Goal: Task Accomplishment & Management: Manage account settings

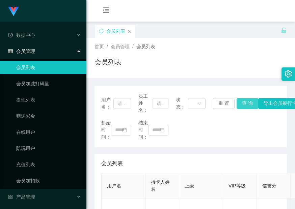
click at [247, 98] on button "查 询" at bounding box center [247, 103] width 22 height 11
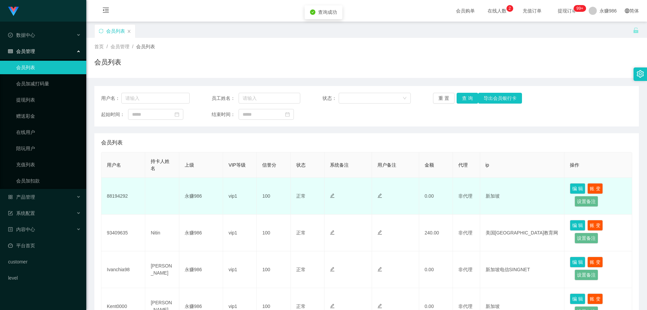
click at [111, 200] on td "88194292" at bounding box center [123, 196] width 44 height 37
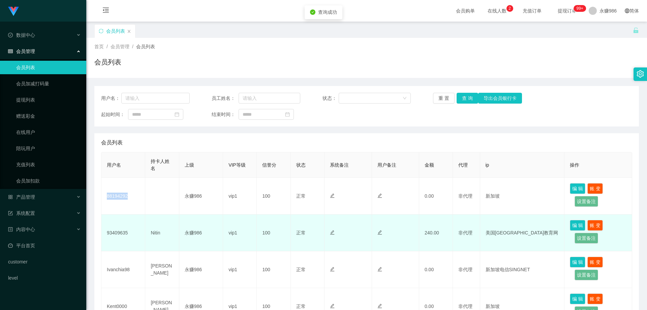
copy td "88194292"
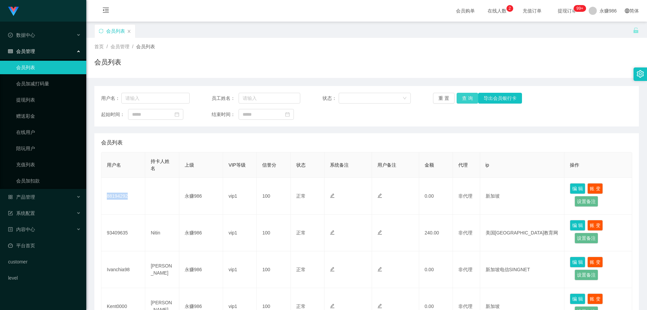
click at [294, 99] on button "查 询" at bounding box center [468, 98] width 22 height 11
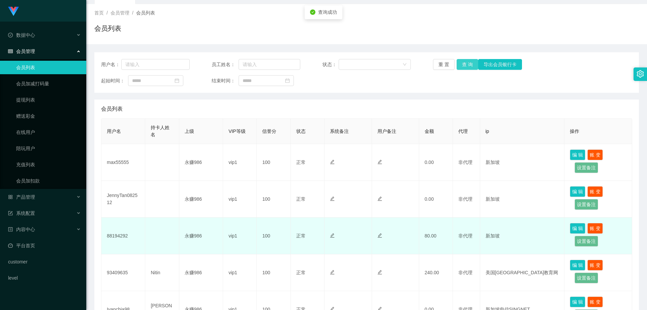
scroll to position [67, 0]
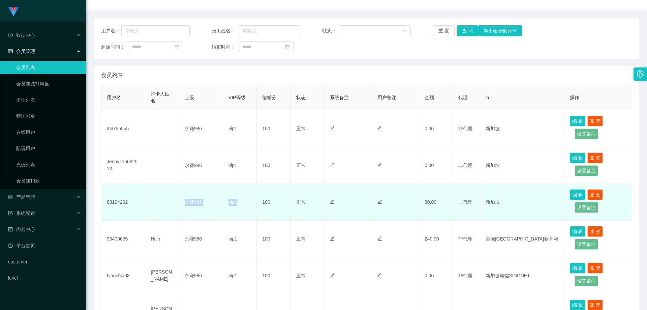
drag, startPoint x: 239, startPoint y: 207, endPoint x: 171, endPoint y: 201, distance: 69.0
click at [171, 201] on tr "88194292 永赚986 vip1 100 正常 禁止登录 禁止投注 80.00 非代理 新加坡 编 辑 账 变 设置备注" at bounding box center [366, 202] width 531 height 37
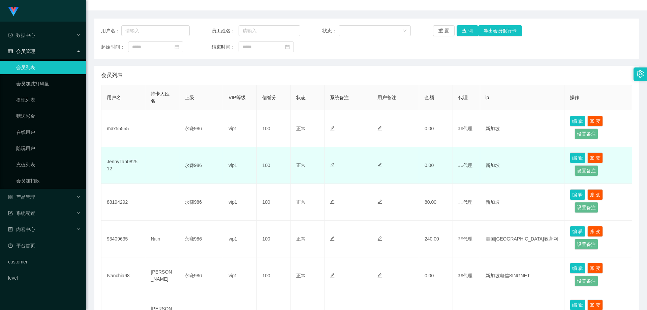
click at [127, 166] on td "JennyTan082512" at bounding box center [123, 165] width 44 height 37
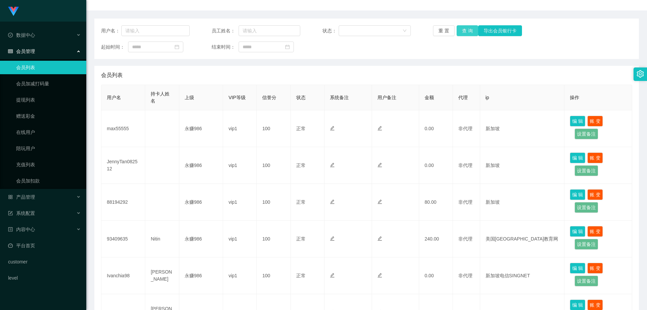
click at [294, 30] on button "查 询" at bounding box center [468, 30] width 22 height 11
click at [294, 28] on button "查 询" at bounding box center [468, 30] width 22 height 11
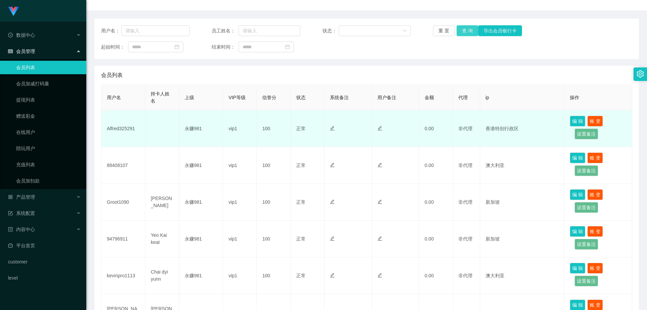
scroll to position [0, 0]
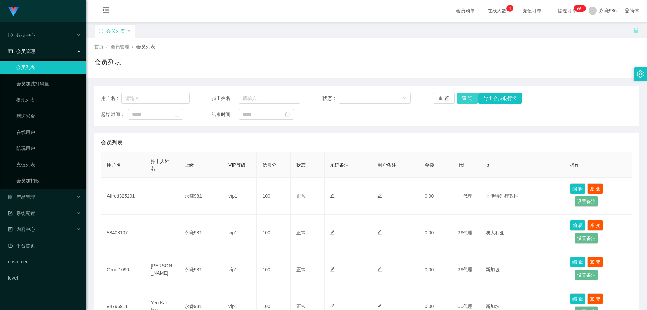
click at [294, 95] on button "查 询" at bounding box center [468, 98] width 22 height 11
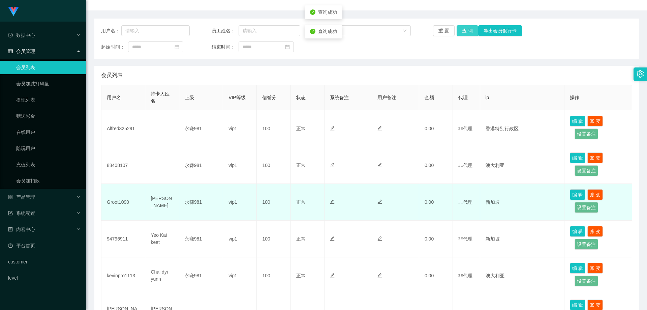
scroll to position [101, 0]
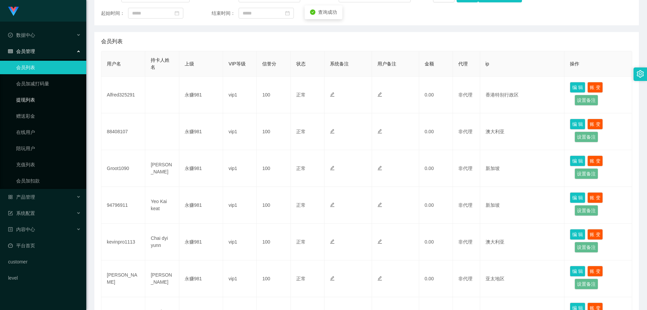
click at [31, 100] on link "提现列表" at bounding box center [48, 99] width 65 height 13
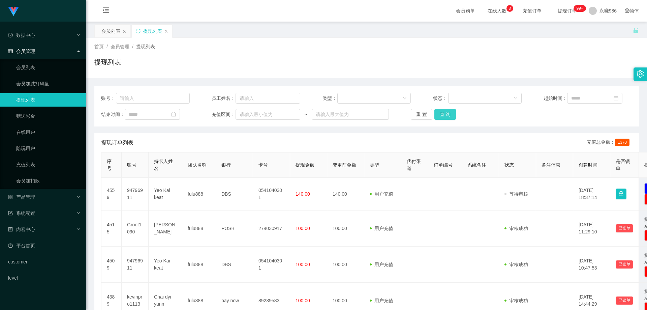
click at [294, 112] on button "查 询" at bounding box center [446, 114] width 22 height 11
click at [294, 112] on button "查 询" at bounding box center [449, 114] width 29 height 11
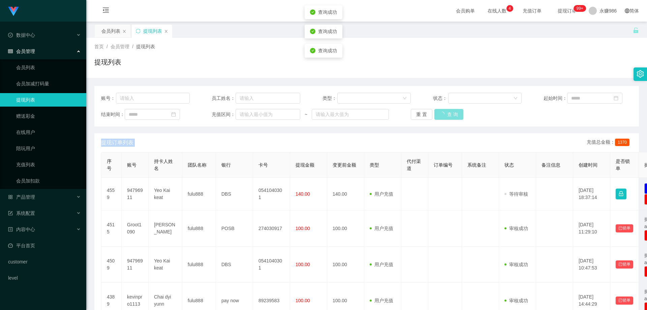
click at [294, 112] on div "重 置 查 询" at bounding box center [455, 114] width 89 height 11
click at [294, 112] on button "查 询" at bounding box center [446, 114] width 22 height 11
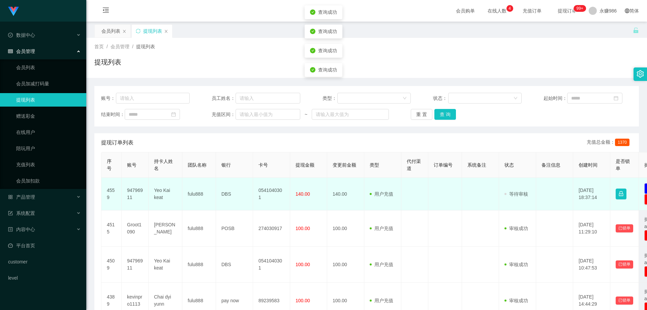
click at [138, 192] on td "94796911" at bounding box center [135, 194] width 27 height 33
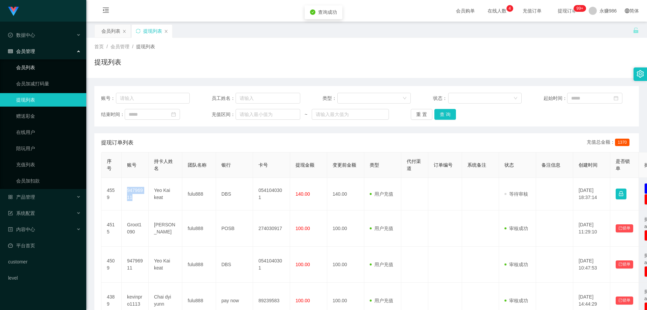
copy td "94796911"
click at [45, 68] on link "会员列表" at bounding box center [48, 67] width 65 height 13
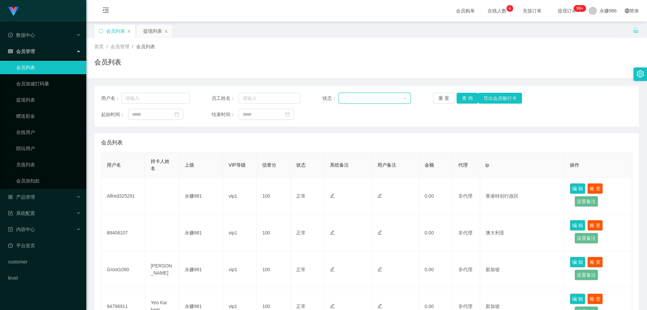
click at [294, 96] on div at bounding box center [373, 98] width 60 height 10
click at [158, 100] on input "text" at bounding box center [155, 98] width 68 height 11
paste input "94796911"
type input "94796911"
click at [294, 99] on button "查 询" at bounding box center [468, 98] width 22 height 11
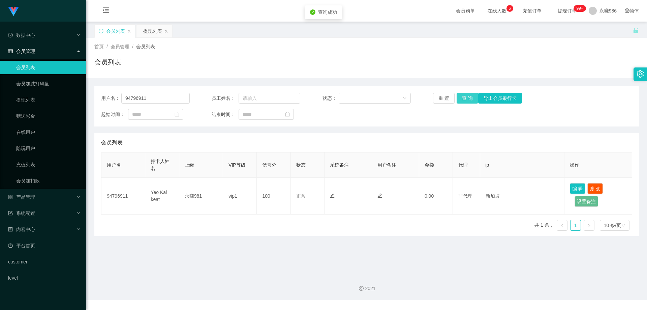
click at [294, 99] on button "查 询" at bounding box center [468, 98] width 22 height 11
click at [36, 69] on link "会员列表" at bounding box center [48, 67] width 65 height 13
click at [163, 95] on input "94796911" at bounding box center [155, 98] width 68 height 11
click at [294, 97] on button "查 询" at bounding box center [468, 98] width 22 height 11
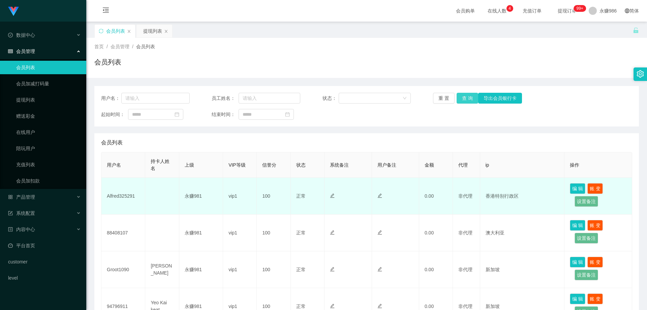
scroll to position [67, 0]
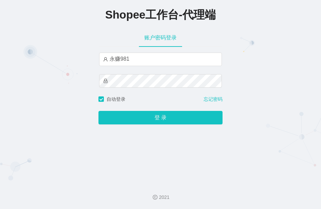
click at [98, 111] on button "登 录" at bounding box center [160, 117] width 124 height 13
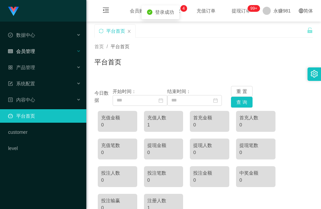
click at [53, 58] on div "会员管理" at bounding box center [43, 50] width 86 height 13
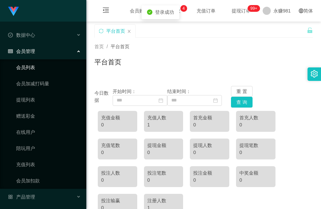
click at [36, 74] on link "会员列表" at bounding box center [48, 67] width 65 height 13
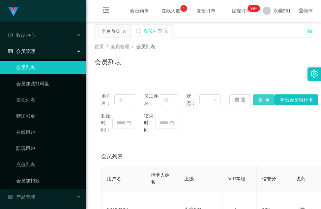
click at [259, 99] on button "查 询" at bounding box center [264, 99] width 22 height 11
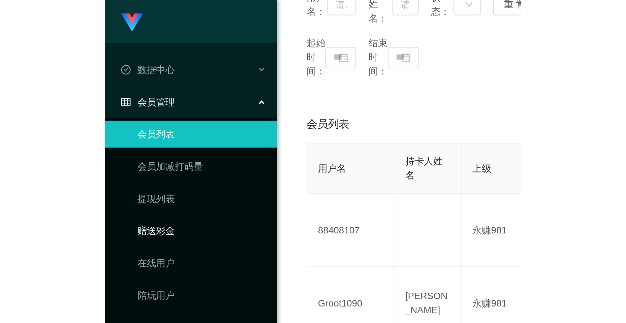
scroll to position [101, 0]
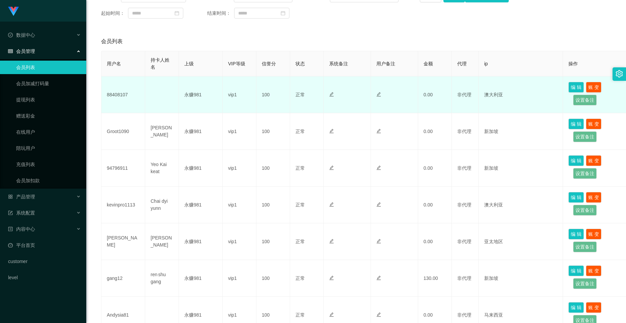
click at [116, 92] on td "88408107" at bounding box center [123, 95] width 44 height 37
drag, startPoint x: 116, startPoint y: 92, endPoint x: 123, endPoint y: 104, distance: 13.3
click at [116, 92] on td "88408107" at bounding box center [123, 95] width 44 height 37
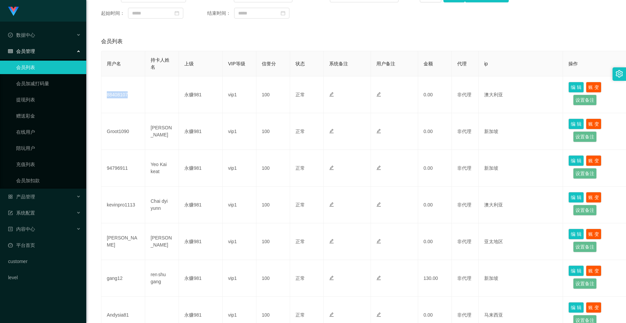
copy td "88408107"
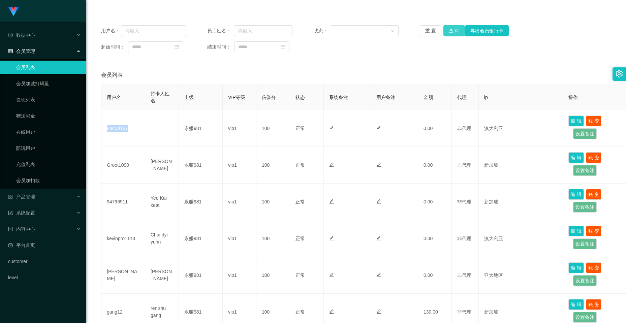
click at [321, 29] on button "查 询" at bounding box center [455, 30] width 22 height 11
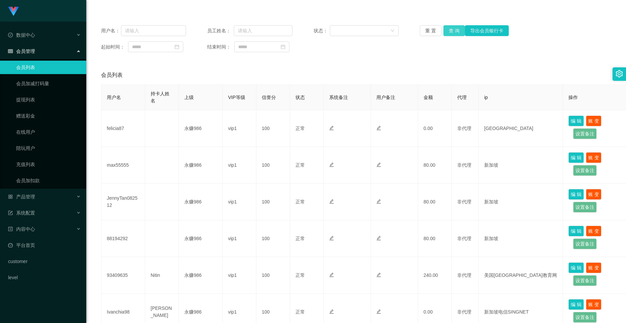
scroll to position [0, 0]
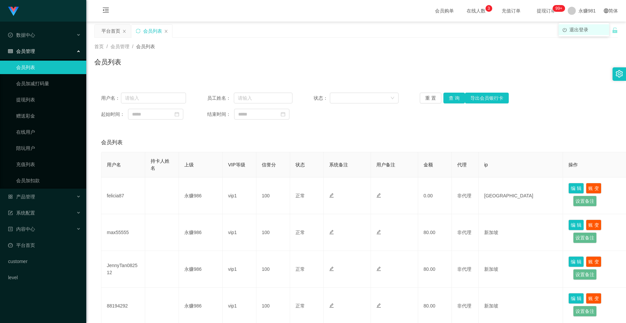
click at [321, 31] on span "退出登录" at bounding box center [579, 29] width 19 height 5
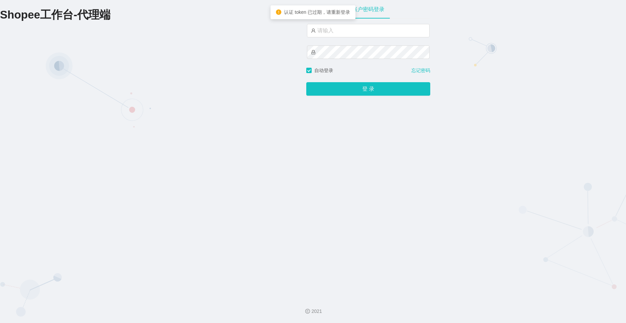
click at [321, 37] on div at bounding box center [368, 30] width 123 height 13
click at [321, 28] on input "text" at bounding box center [368, 30] width 123 height 13
type input "永赚981"
click at [306, 83] on button "登 录" at bounding box center [368, 89] width 124 height 13
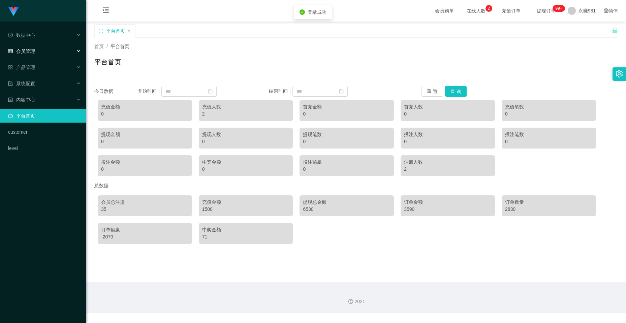
click at [46, 48] on div "会员管理" at bounding box center [43, 50] width 86 height 13
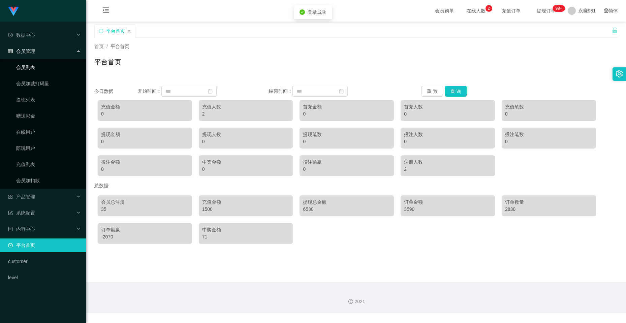
click at [34, 67] on link "会员列表" at bounding box center [48, 67] width 65 height 13
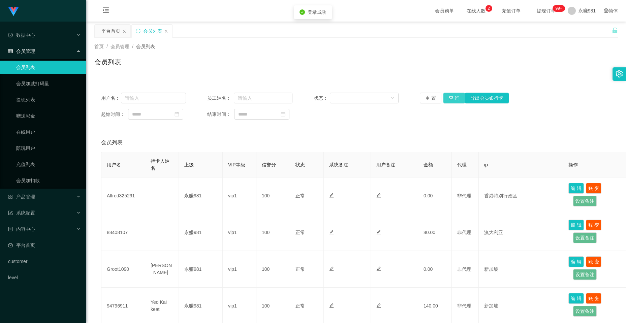
click at [321, 98] on button "查 询" at bounding box center [455, 98] width 22 height 11
click at [321, 98] on button "查 询" at bounding box center [458, 98] width 29 height 11
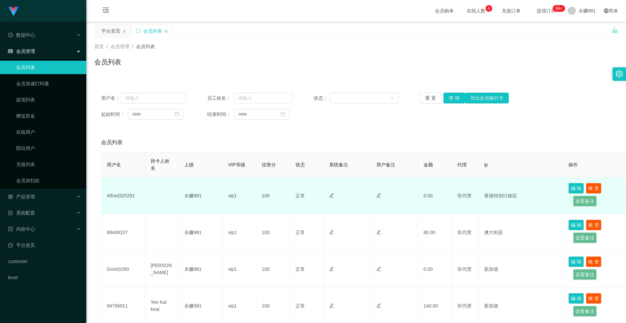
click at [121, 192] on td "Alfred325291" at bounding box center [123, 196] width 44 height 37
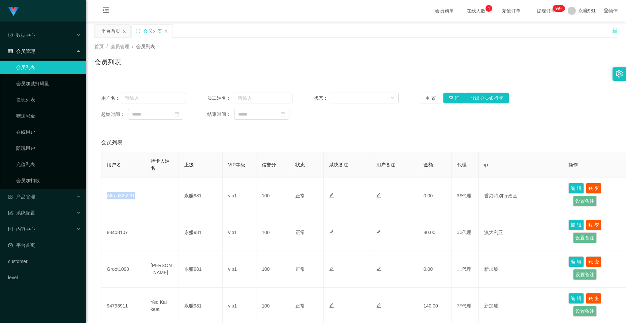
copy td "Alfred325291"
click at [321, 28] on span "退出登录" at bounding box center [579, 29] width 19 height 5
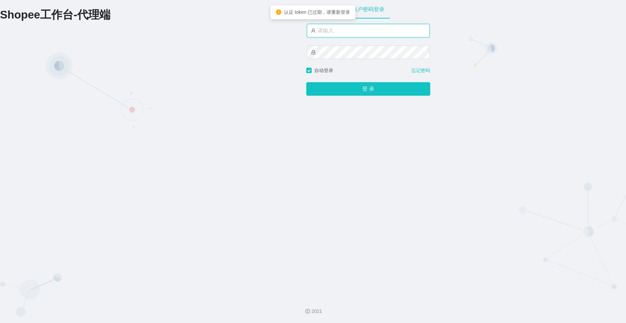
click at [321, 30] on input "text" at bounding box center [368, 30] width 123 height 13
type input "永赚986"
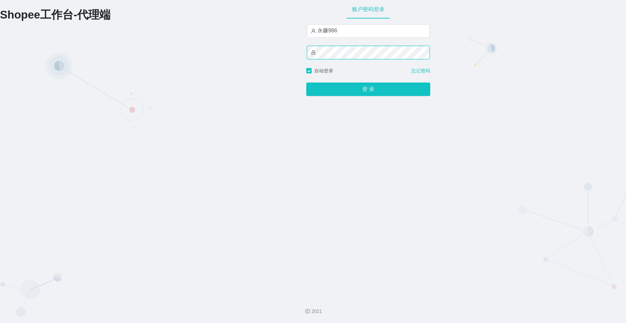
click at [306, 83] on button "登 录" at bounding box center [368, 89] width 124 height 13
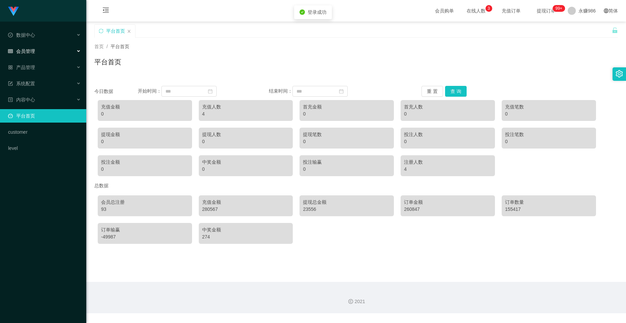
click at [42, 55] on div "会员管理" at bounding box center [43, 50] width 86 height 13
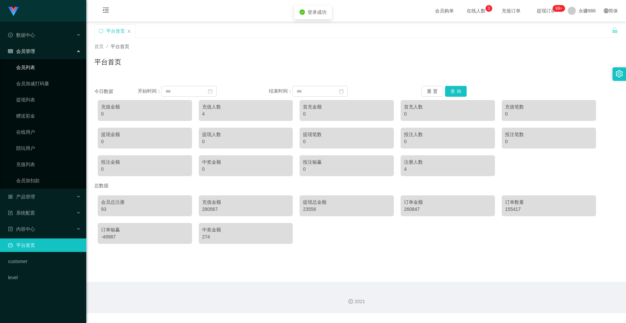
click at [39, 66] on link "会员列表" at bounding box center [48, 67] width 65 height 13
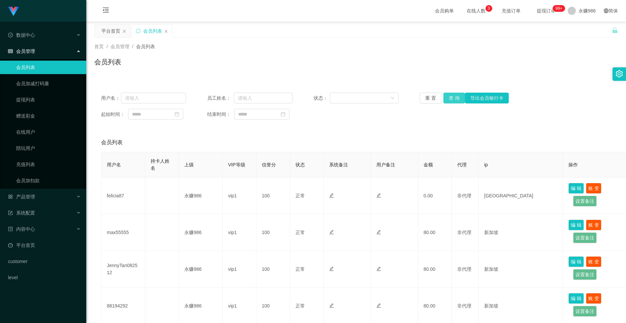
click at [321, 97] on button "查 询" at bounding box center [455, 98] width 22 height 11
click at [321, 97] on div "重 置 查 询 导出会员银行卡" at bounding box center [462, 98] width 85 height 11
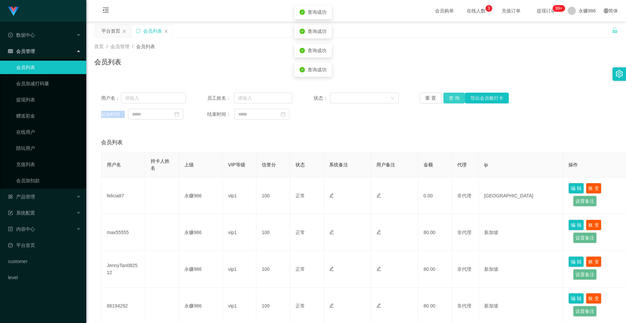
click at [321, 98] on button "查 询" at bounding box center [455, 98] width 22 height 11
click at [321, 99] on button "查 询" at bounding box center [455, 98] width 22 height 11
click at [49, 197] on div "产品管理" at bounding box center [43, 196] width 86 height 13
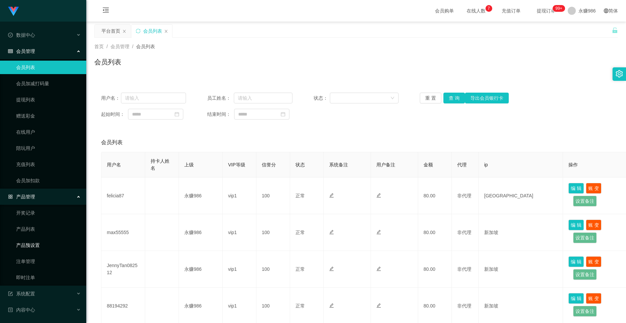
click at [41, 209] on link "产品预设置" at bounding box center [48, 245] width 65 height 13
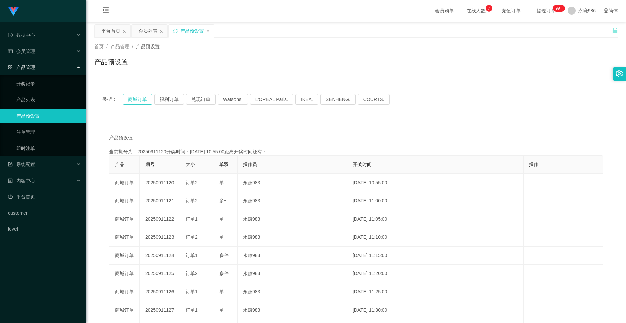
click at [143, 99] on button "商城订单" at bounding box center [138, 99] width 30 height 11
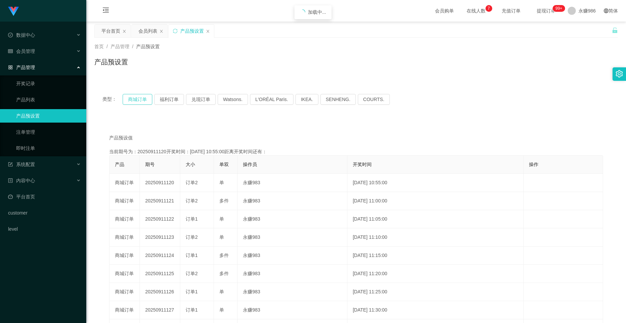
click at [143, 99] on button "商城订单" at bounding box center [138, 99] width 30 height 11
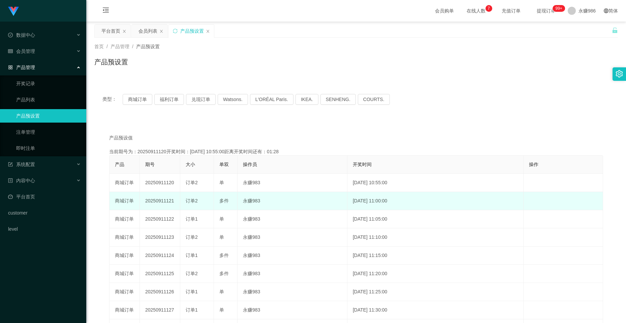
drag, startPoint x: 173, startPoint y: 205, endPoint x: 166, endPoint y: 204, distance: 7.1
click at [166, 204] on td "20250911121" at bounding box center [160, 201] width 40 height 18
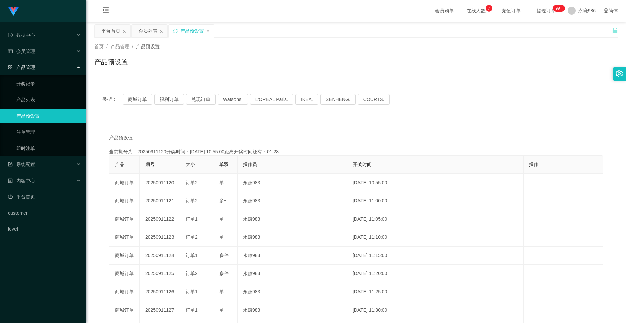
copy td "121"
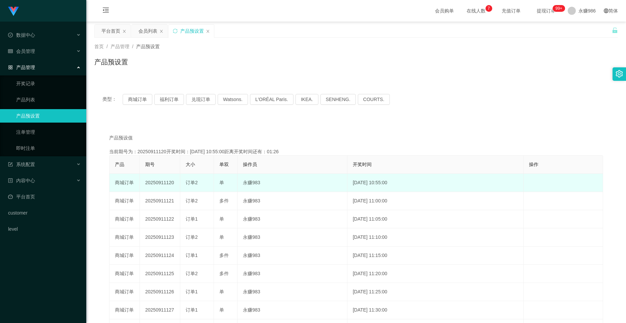
click at [160, 184] on td "20250911120" at bounding box center [160, 183] width 40 height 18
click at [161, 177] on td "20250911120" at bounding box center [160, 183] width 40 height 18
click at [161, 181] on td "20250911120" at bounding box center [160, 183] width 40 height 18
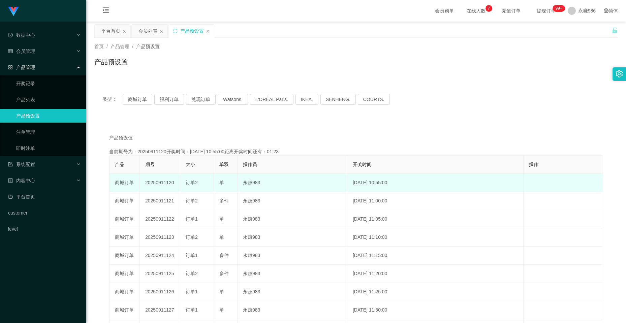
click at [161, 181] on td "20250911120" at bounding box center [160, 183] width 40 height 18
click at [159, 181] on td "20250911120" at bounding box center [160, 183] width 40 height 18
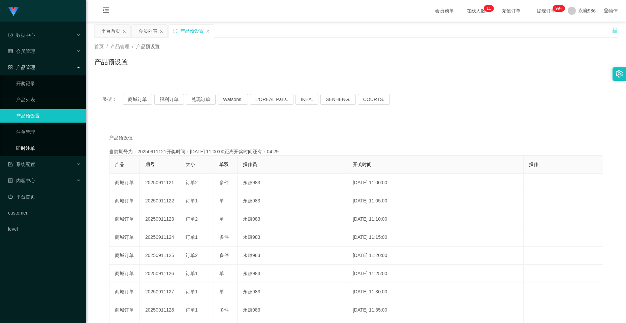
click at [33, 149] on link "即时注单" at bounding box center [48, 148] width 65 height 13
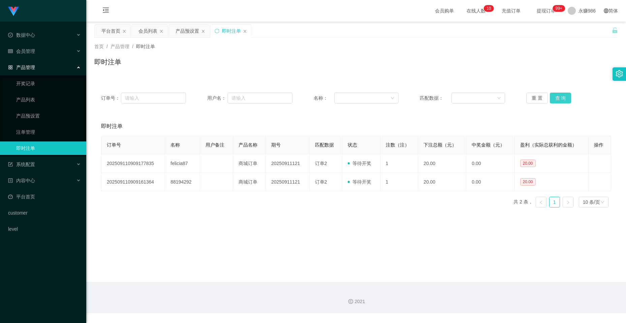
click at [321, 95] on button "查 询" at bounding box center [561, 98] width 22 height 11
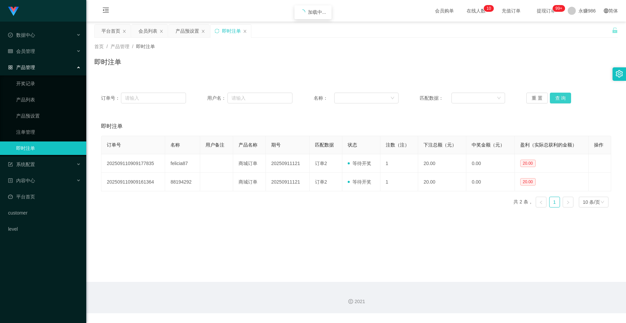
drag, startPoint x: 555, startPoint y: 95, endPoint x: 139, endPoint y: 100, distance: 416.0
click at [321, 95] on button "查 询" at bounding box center [561, 98] width 22 height 11
click at [34, 51] on span "会员管理" at bounding box center [21, 51] width 27 height 5
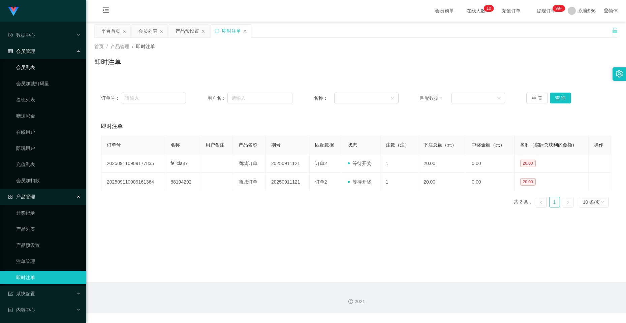
click at [29, 66] on link "会员列表" at bounding box center [48, 67] width 65 height 13
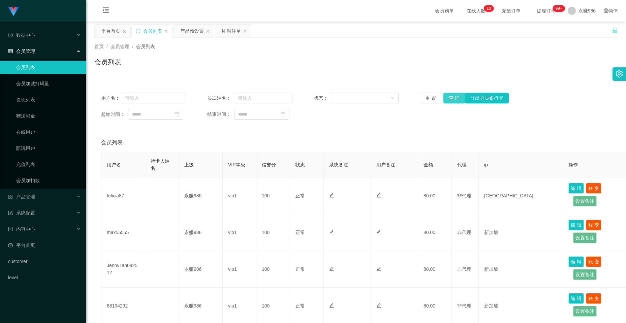
click at [321, 99] on button "查 询" at bounding box center [455, 98] width 22 height 11
click at [321, 99] on div "重 置 查 询 导出会员银行卡" at bounding box center [462, 98] width 85 height 11
click at [321, 99] on button "查 询" at bounding box center [455, 98] width 22 height 11
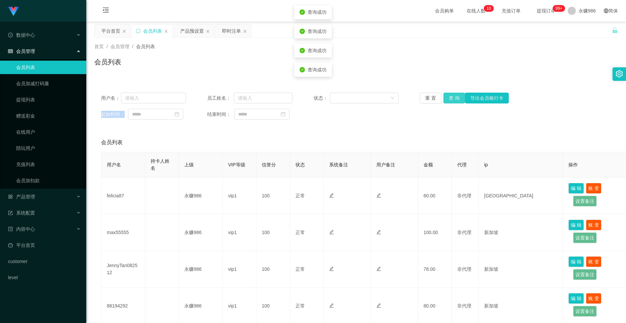
click at [321, 99] on div "重 置 查 询 导出会员银行卡" at bounding box center [462, 98] width 85 height 11
click at [321, 99] on button "查 询" at bounding box center [455, 98] width 22 height 11
click at [34, 198] on span "产品管理" at bounding box center [21, 196] width 27 height 5
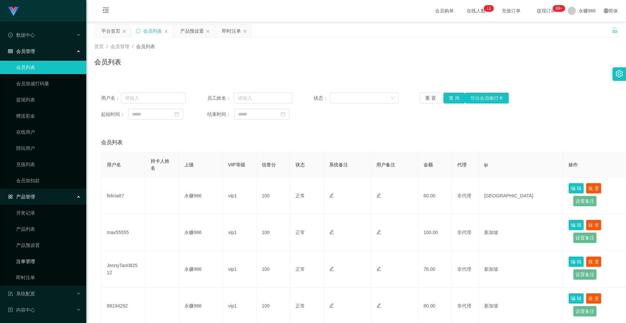
click at [34, 209] on link "注单管理" at bounding box center [48, 261] width 65 height 13
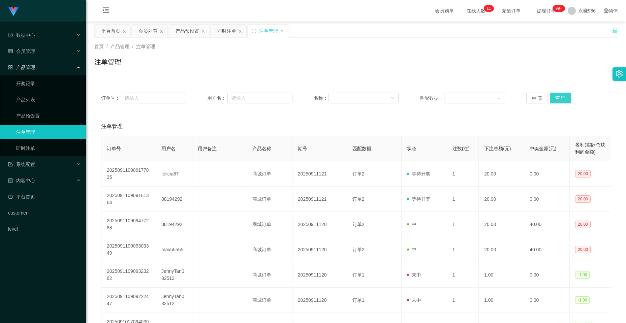
click at [321, 99] on button "查 询" at bounding box center [561, 98] width 22 height 11
click at [33, 146] on link "即时注单" at bounding box center [48, 148] width 65 height 13
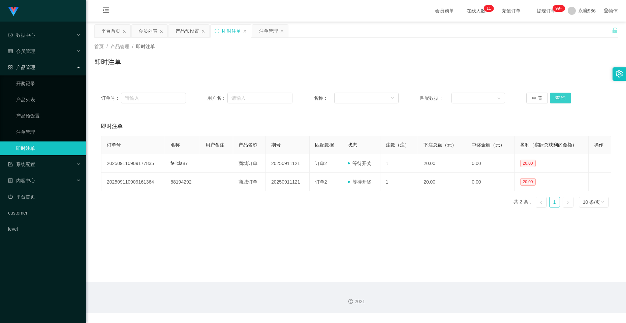
click at [321, 96] on button "查 询" at bounding box center [561, 98] width 22 height 11
drag, startPoint x: 562, startPoint y: 92, endPoint x: 562, endPoint y: 97, distance: 4.4
click at [321, 93] on div "订单号： 用户名： 名称： 匹配数据： 重 置 查 询" at bounding box center [356, 98] width 524 height 24
click at [321, 97] on button "查 询" at bounding box center [561, 98] width 22 height 11
click at [16, 133] on link "注单管理" at bounding box center [48, 131] width 65 height 13
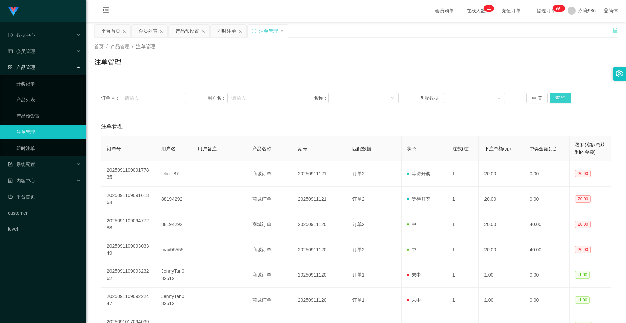
click at [321, 102] on button "查 询" at bounding box center [561, 98] width 22 height 11
click at [321, 102] on button "查 询" at bounding box center [564, 98] width 29 height 11
click at [321, 102] on div "重 置 查 询" at bounding box center [569, 98] width 85 height 11
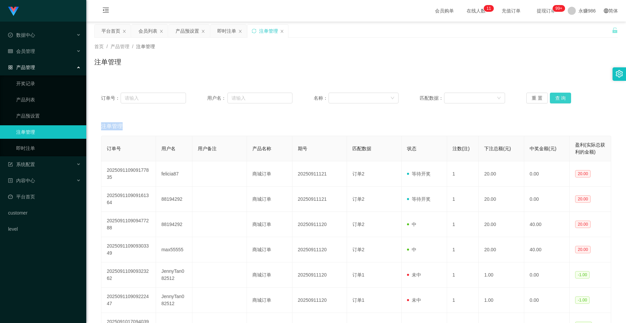
click at [321, 102] on button "查 询" at bounding box center [561, 98] width 22 height 11
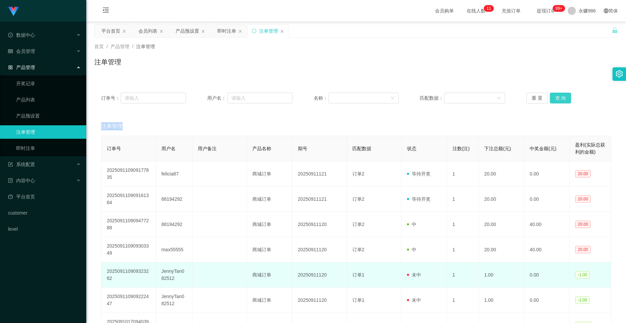
scroll to position [34, 0]
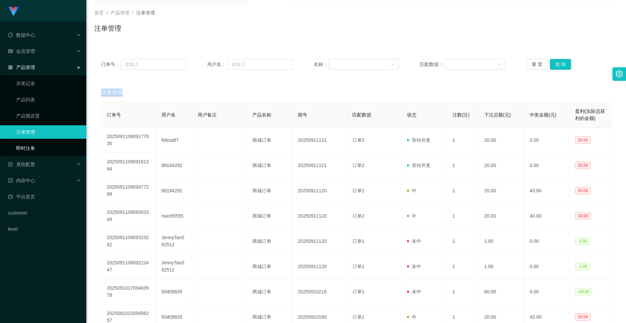
click at [30, 148] on link "即时注单" at bounding box center [48, 148] width 65 height 13
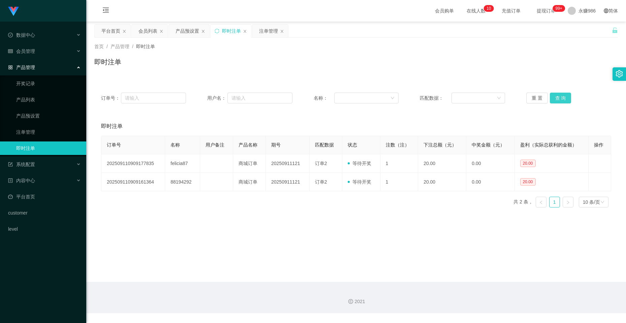
click at [321, 97] on button "查 询" at bounding box center [561, 98] width 22 height 11
click at [28, 54] on span "会员管理" at bounding box center [21, 51] width 27 height 5
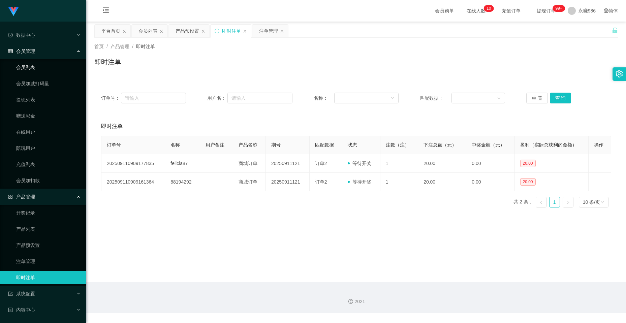
click at [37, 68] on link "会员列表" at bounding box center [48, 67] width 65 height 13
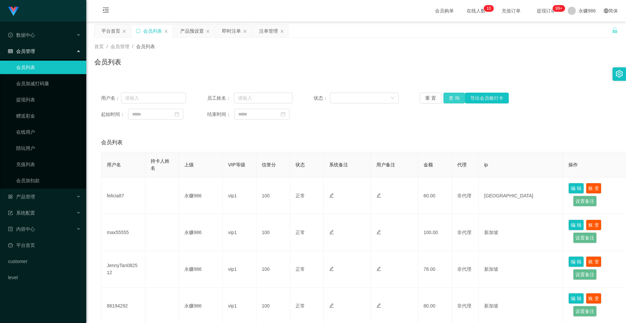
drag, startPoint x: 458, startPoint y: 97, endPoint x: 454, endPoint y: 97, distance: 4.0
click at [321, 97] on button "查 询" at bounding box center [455, 98] width 22 height 11
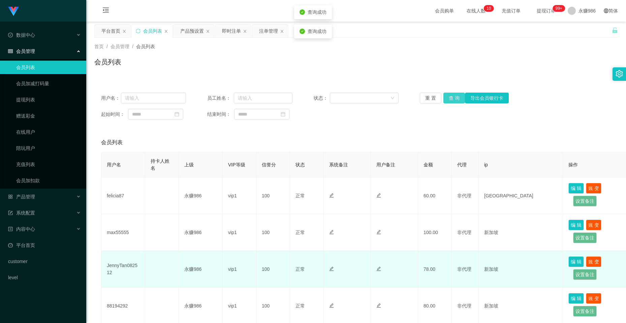
scroll to position [67, 0]
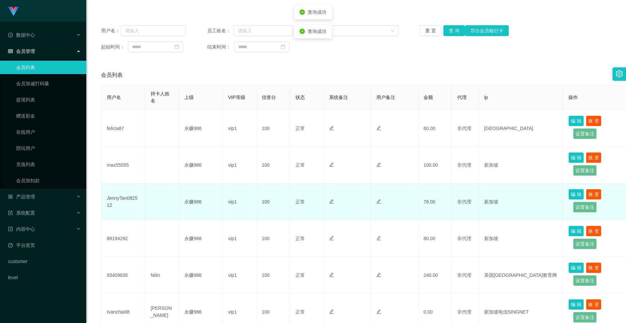
click at [121, 200] on td "JennyTan082512" at bounding box center [123, 202] width 44 height 37
copy td "JennyTan082512"
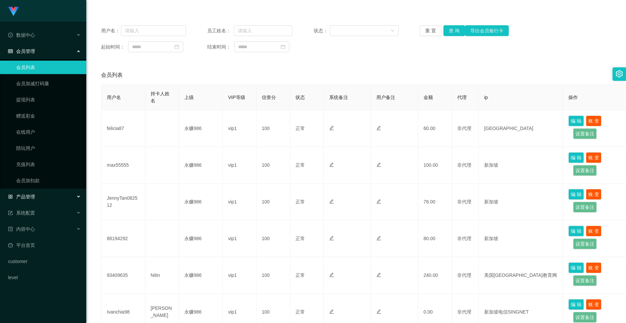
click at [36, 193] on div "产品管理" at bounding box center [43, 196] width 86 height 13
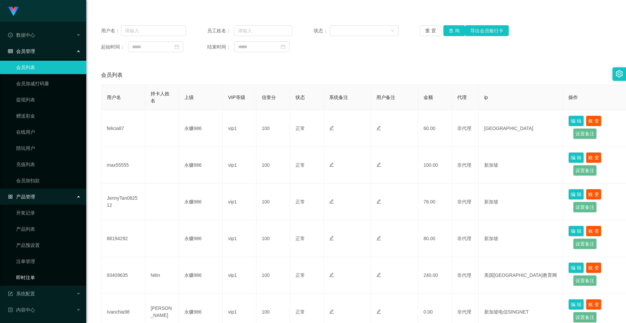
click at [33, 209] on link "即时注单" at bounding box center [48, 277] width 65 height 13
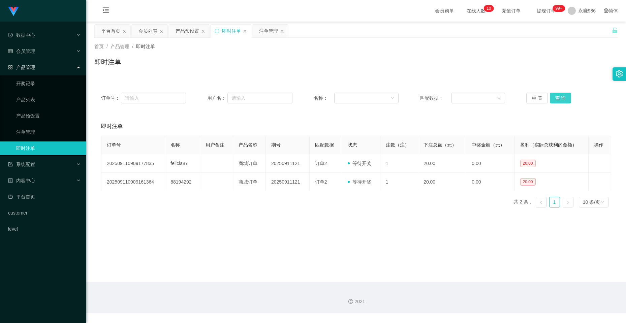
click at [321, 93] on button "查 询" at bounding box center [561, 98] width 22 height 11
click at [321, 101] on button "查 询" at bounding box center [561, 98] width 22 height 11
drag, startPoint x: 556, startPoint y: 101, endPoint x: 476, endPoint y: 101, distance: 79.2
click at [321, 101] on button "查 询" at bounding box center [561, 98] width 22 height 11
click at [38, 48] on div "会员管理" at bounding box center [43, 50] width 86 height 13
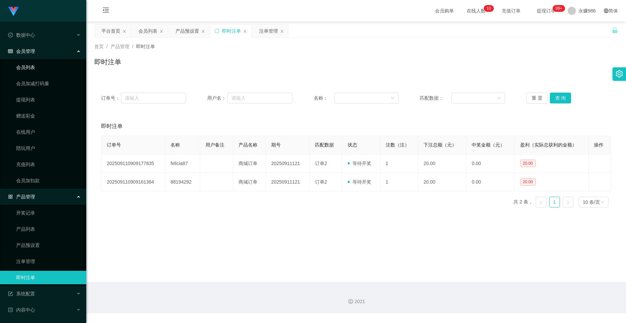
click at [28, 68] on link "会员列表" at bounding box center [48, 67] width 65 height 13
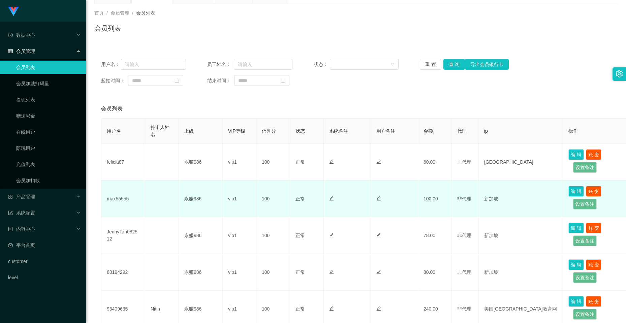
scroll to position [67, 0]
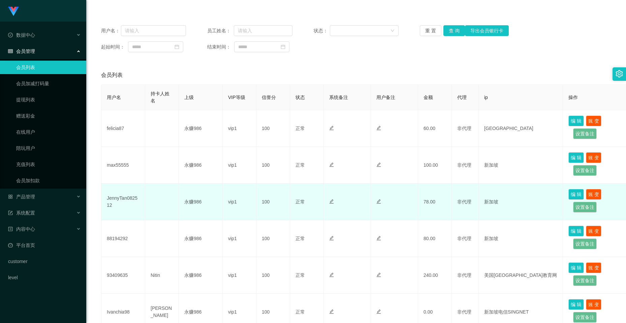
click at [128, 197] on td "JennyTan082512" at bounding box center [123, 202] width 44 height 37
copy td "JennyTan082512"
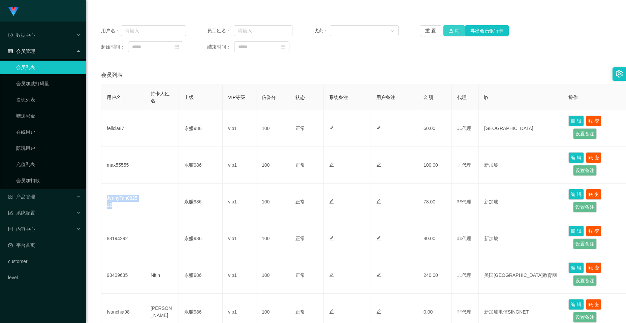
click at [321, 31] on button "查 询" at bounding box center [455, 30] width 22 height 11
click at [321, 29] on button "查 询" at bounding box center [455, 30] width 22 height 11
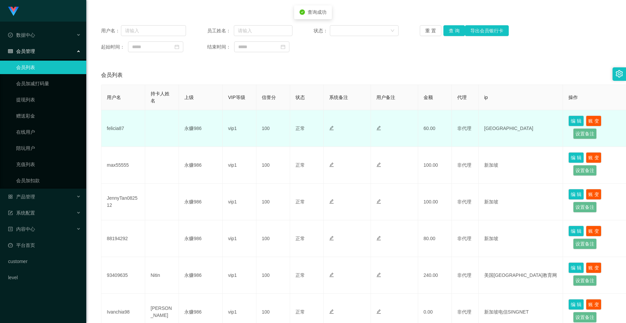
click at [123, 123] on td "felicia87" at bounding box center [123, 128] width 44 height 37
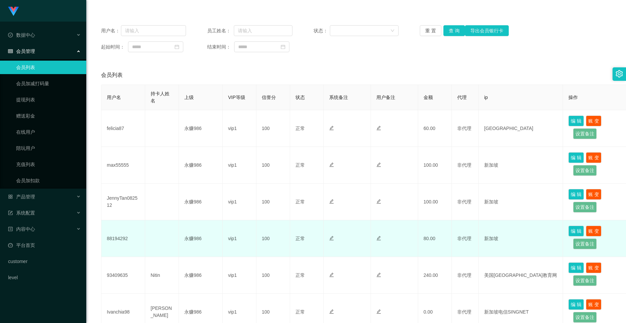
click at [105, 209] on td "88194292" at bounding box center [123, 238] width 44 height 37
click at [110, 209] on td "88194292" at bounding box center [123, 238] width 44 height 37
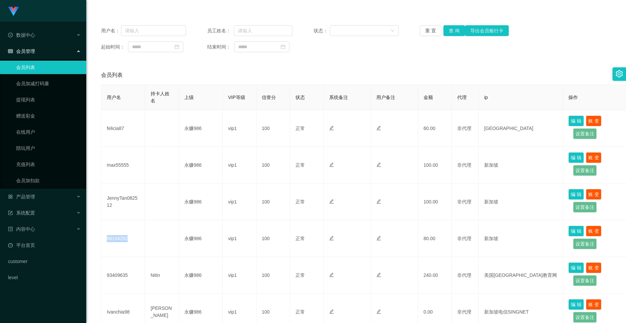
copy td "88194292"
click at [37, 198] on div "产品管理" at bounding box center [43, 196] width 86 height 13
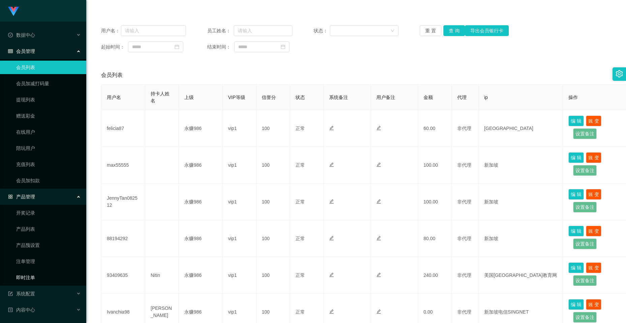
click at [29, 209] on link "即时注单" at bounding box center [48, 277] width 65 height 13
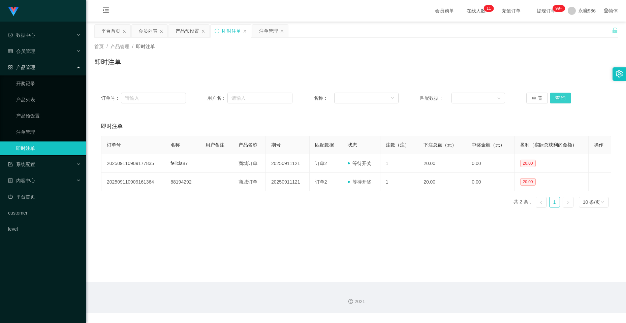
click at [321, 94] on button "查 询" at bounding box center [561, 98] width 22 height 11
click at [34, 136] on link "注单管理" at bounding box center [48, 131] width 65 height 13
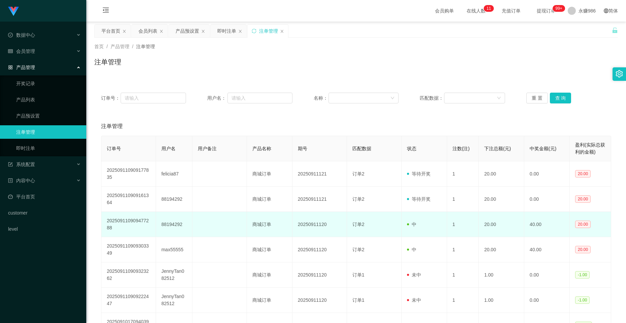
click at [169, 209] on td "88194292" at bounding box center [174, 224] width 36 height 25
copy td "88194292"
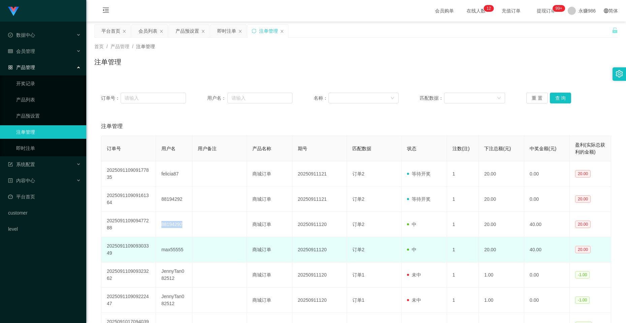
scroll to position [67, 0]
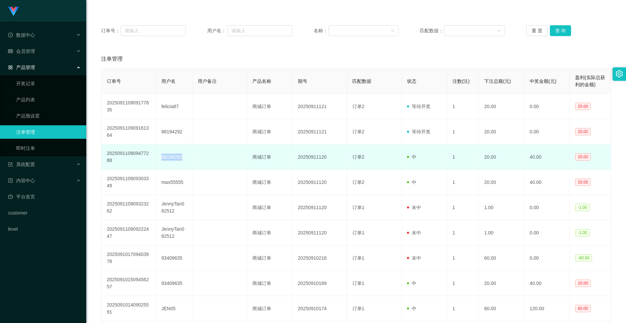
click at [167, 158] on td "88194292" at bounding box center [174, 157] width 36 height 25
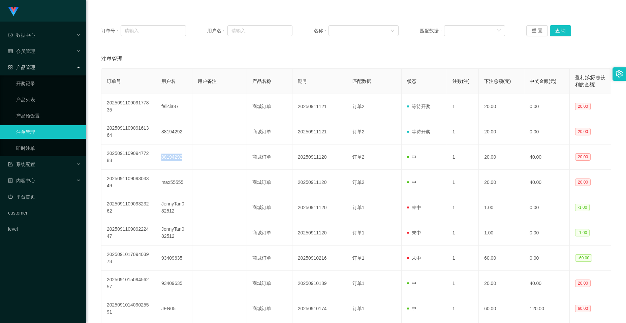
scroll to position [0, 0]
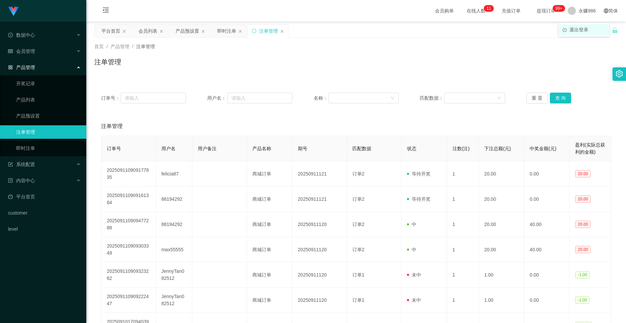
click at [321, 33] on li "退出登录" at bounding box center [584, 29] width 51 height 11
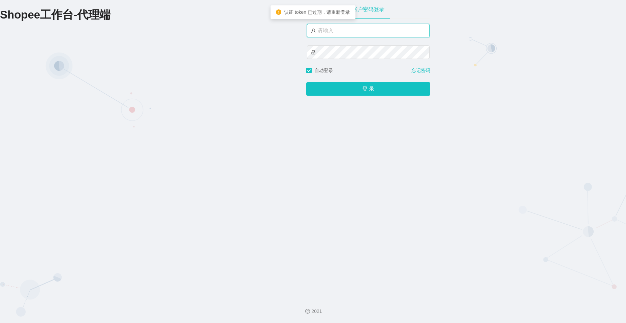
click at [321, 32] on input "text" at bounding box center [368, 30] width 123 height 13
type input "永赚981"
click at [306, 83] on button "登 录" at bounding box center [368, 89] width 124 height 13
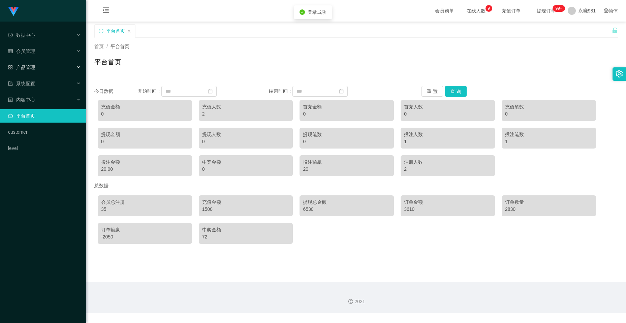
click at [46, 65] on div "产品管理" at bounding box center [43, 67] width 86 height 13
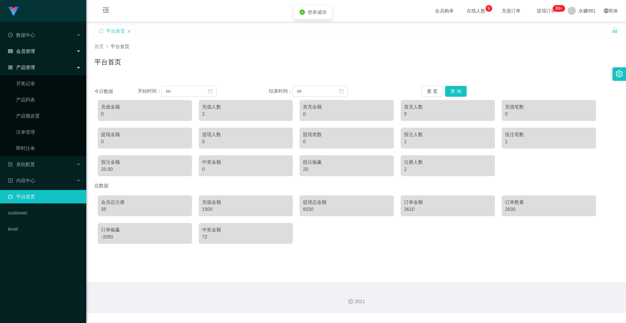
click at [42, 48] on div "会员管理" at bounding box center [43, 50] width 86 height 13
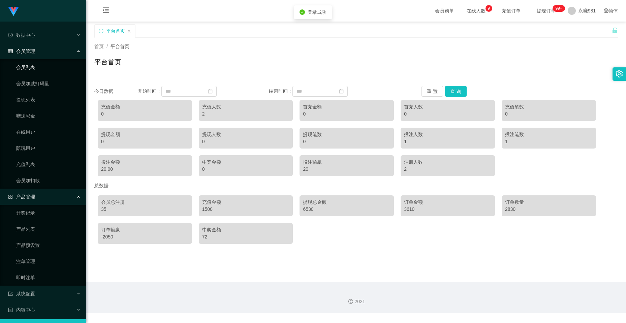
click at [38, 66] on link "会员列表" at bounding box center [48, 67] width 65 height 13
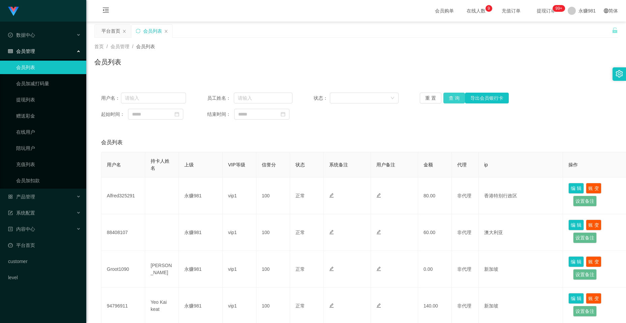
click at [321, 97] on button "查 询" at bounding box center [455, 98] width 22 height 11
click at [321, 97] on div "重 置 查 询 导出会员银行卡" at bounding box center [462, 98] width 85 height 11
click at [36, 197] on div "产品管理" at bounding box center [43, 196] width 86 height 13
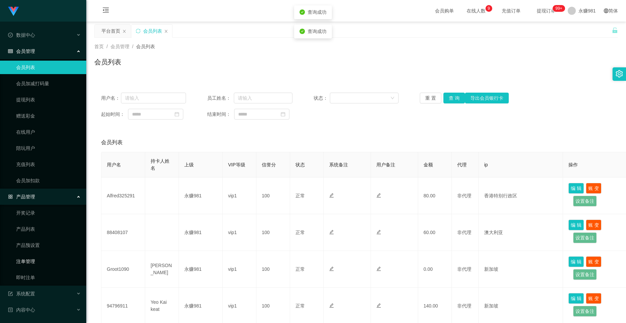
click at [36, 209] on link "注单管理" at bounding box center [48, 261] width 65 height 13
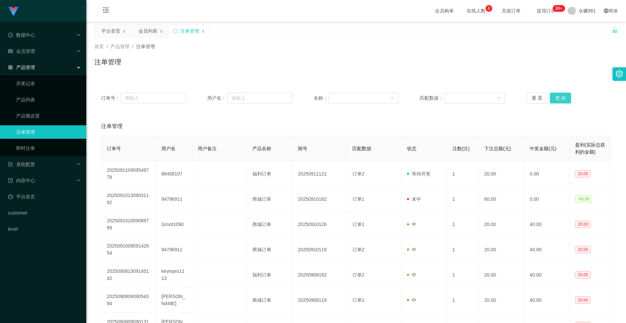
click at [321, 95] on button "查 询" at bounding box center [561, 98] width 22 height 11
click at [321, 95] on div "重 置 查 询" at bounding box center [569, 98] width 85 height 11
click at [39, 150] on link "即时注单" at bounding box center [48, 148] width 65 height 13
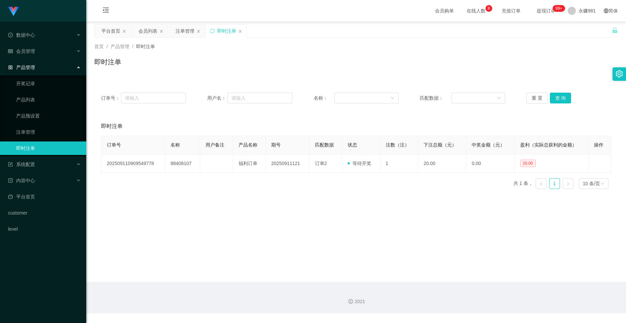
click at [321, 104] on div "订单号： 用户名： 名称： 匹配数据： 重 置 查 询" at bounding box center [356, 98] width 524 height 24
click at [321, 101] on button "查 询" at bounding box center [561, 98] width 22 height 11
click at [49, 51] on div "会员管理" at bounding box center [43, 50] width 86 height 13
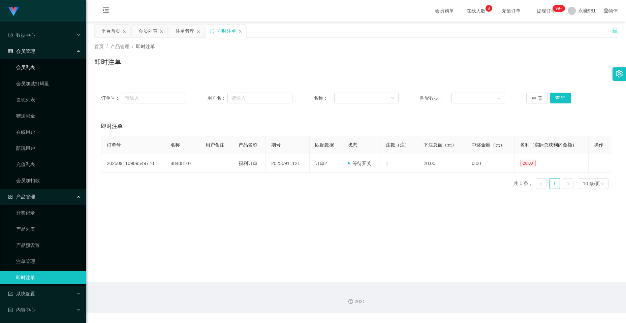
click at [39, 71] on link "会员列表" at bounding box center [48, 67] width 65 height 13
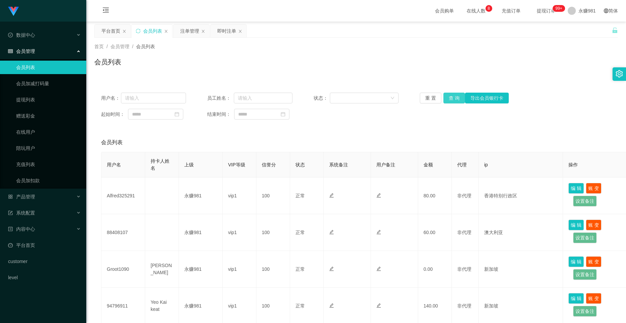
click at [321, 96] on button "查 询" at bounding box center [455, 98] width 22 height 11
click at [321, 96] on div "重 置 查 询 导出会员银行卡" at bounding box center [462, 98] width 85 height 11
click at [321, 96] on button "查 询" at bounding box center [455, 98] width 22 height 11
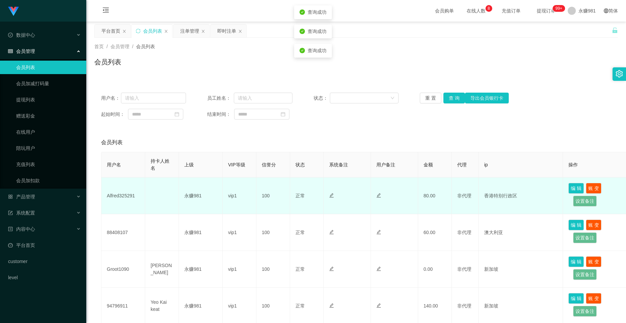
click at [128, 195] on td "Alfred325291" at bounding box center [123, 196] width 44 height 37
drag, startPoint x: 128, startPoint y: 195, endPoint x: 122, endPoint y: 195, distance: 6.1
click at [122, 195] on td "Alfred325291" at bounding box center [123, 196] width 44 height 37
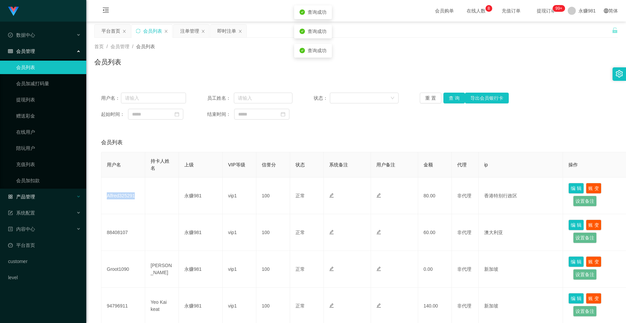
copy td "Alfred325291"
click at [321, 96] on button "查 询" at bounding box center [455, 98] width 22 height 11
click at [321, 96] on div "重 置 查 询 导出会员银行卡" at bounding box center [462, 98] width 85 height 11
click at [321, 93] on button "查 询" at bounding box center [455, 98] width 22 height 11
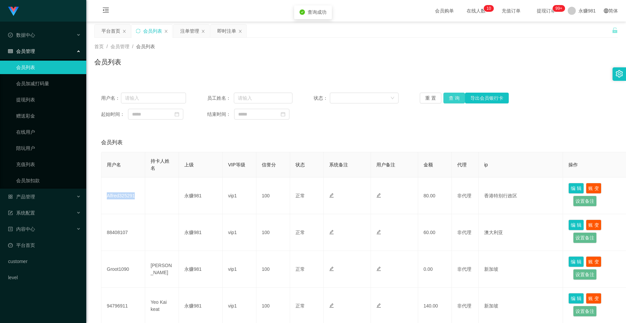
click at [321, 95] on button "查 询" at bounding box center [455, 98] width 22 height 11
click at [321, 95] on div "重 置 查 询 导出会员银行卡" at bounding box center [462, 98] width 85 height 11
click at [321, 95] on button "查 询" at bounding box center [455, 98] width 22 height 11
click at [321, 95] on div "重 置 查 询 导出会员银行卡" at bounding box center [462, 98] width 85 height 11
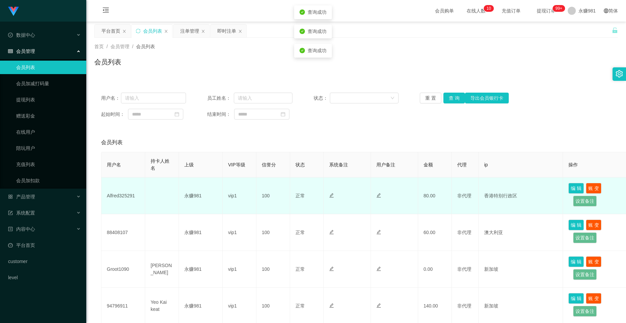
click at [123, 195] on td "Alfred325291" at bounding box center [123, 196] width 44 height 37
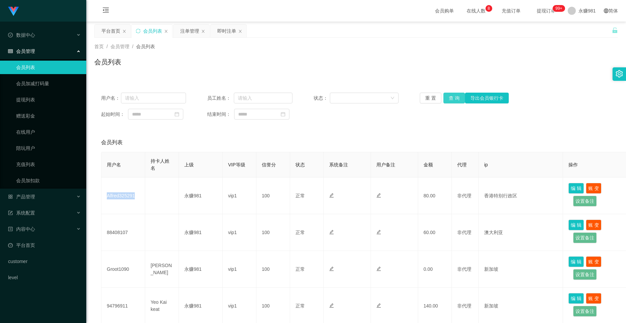
click at [321, 100] on button "查 询" at bounding box center [455, 98] width 22 height 11
click at [321, 100] on div "重 置 查 询 导出会员银行卡" at bounding box center [462, 98] width 85 height 11
click at [321, 100] on button "查 询" at bounding box center [455, 98] width 22 height 11
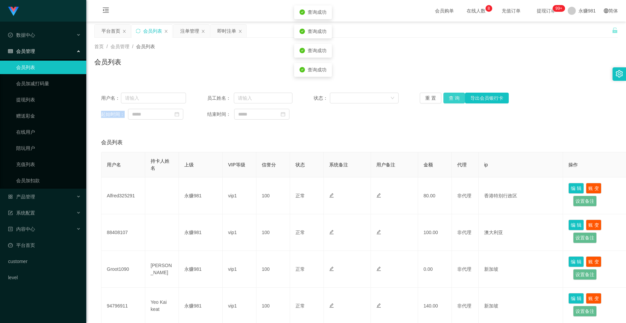
click at [321, 100] on div "重 置 查 询 导出会员银行卡" at bounding box center [462, 98] width 85 height 11
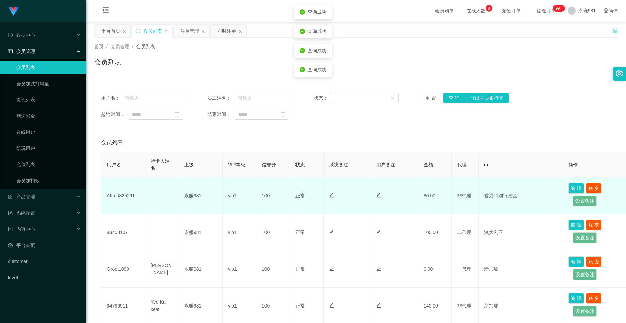
click at [123, 188] on td "Alfred325291" at bounding box center [123, 196] width 44 height 37
copy td "Alfred325291"
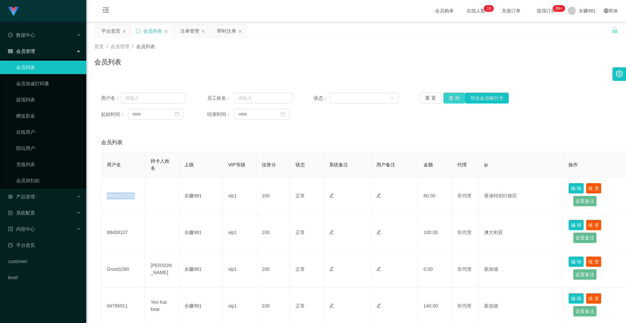
click at [321, 93] on button "查 询" at bounding box center [455, 98] width 22 height 11
click at [35, 94] on link "提现列表" at bounding box center [48, 99] width 65 height 13
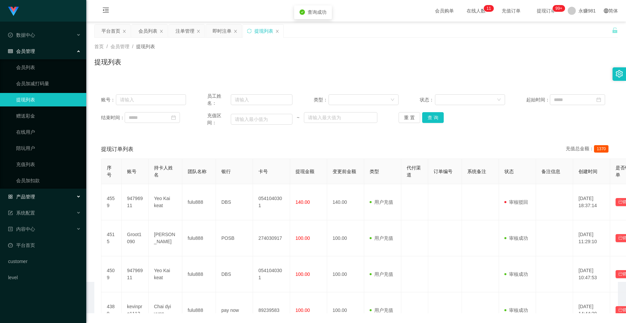
click at [40, 194] on div "产品管理" at bounding box center [43, 196] width 86 height 13
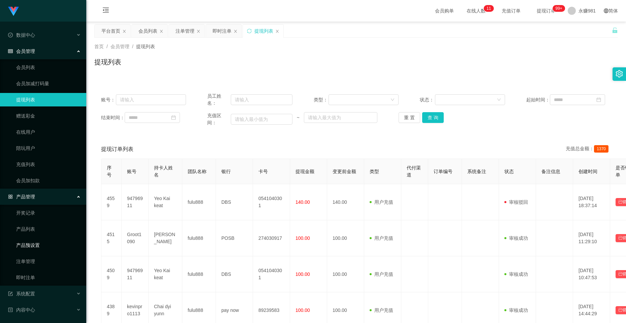
click at [39, 209] on link "产品预设置" at bounding box center [48, 245] width 65 height 13
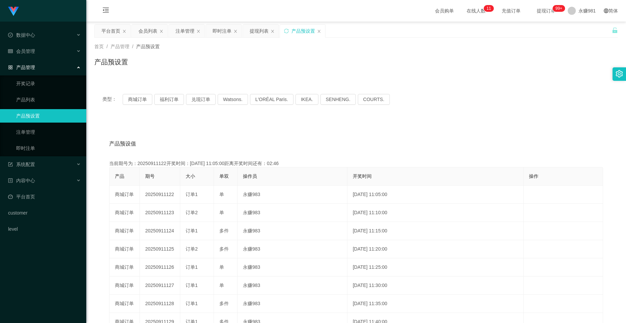
click at [111, 95] on span "类型：" at bounding box center [112, 99] width 20 height 11
click at [139, 97] on button "商城订单" at bounding box center [138, 99] width 30 height 11
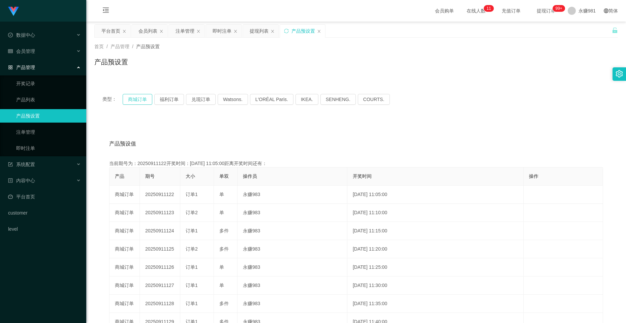
click at [139, 97] on button "商城订单" at bounding box center [138, 99] width 30 height 11
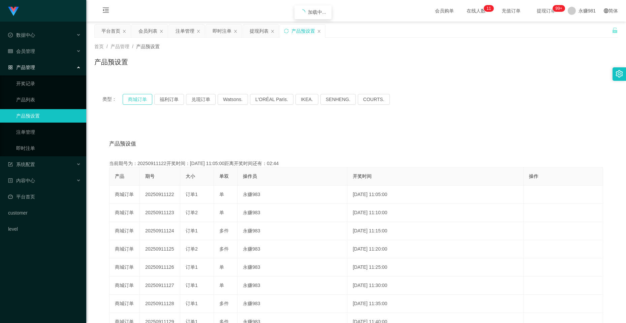
click at [139, 97] on button "商城订单" at bounding box center [138, 99] width 30 height 11
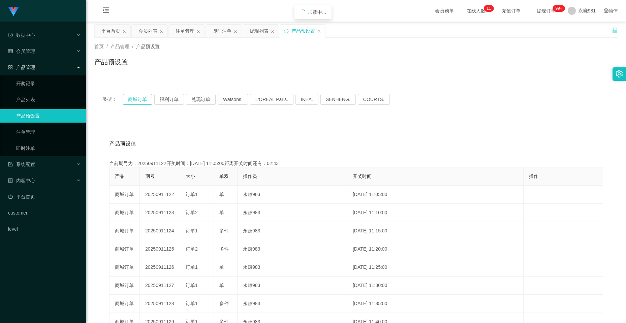
click at [139, 97] on button "商城订单" at bounding box center [138, 99] width 30 height 11
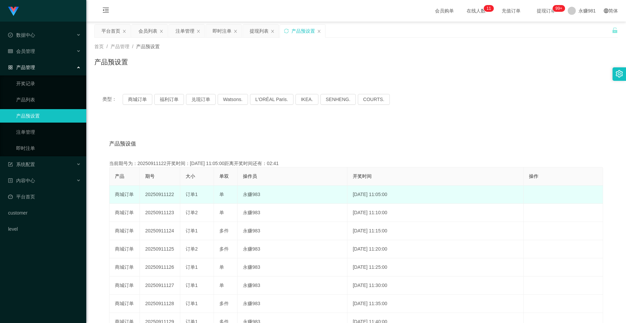
click at [159, 194] on td "20250911122" at bounding box center [160, 195] width 40 height 18
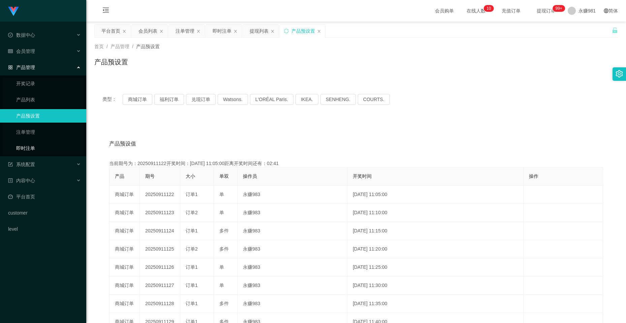
click at [35, 151] on link "即时注单" at bounding box center [48, 148] width 65 height 13
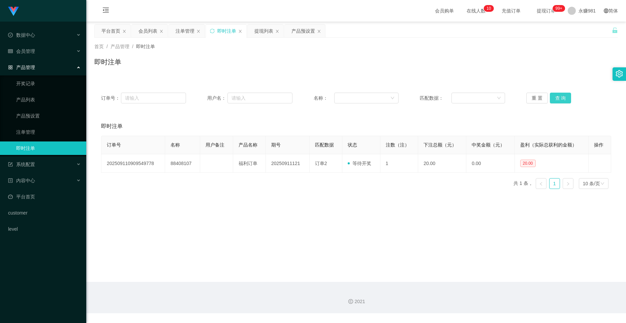
click at [321, 99] on button "查 询" at bounding box center [561, 98] width 22 height 11
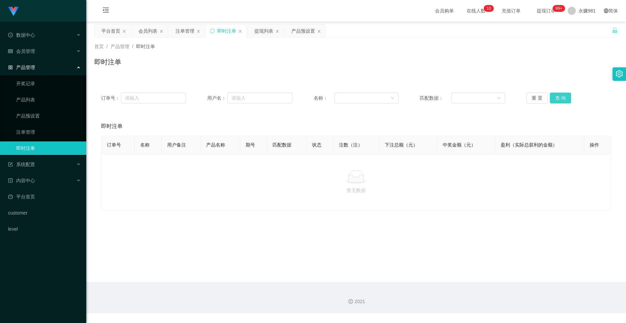
click at [321, 99] on button "查 询" at bounding box center [561, 98] width 22 height 11
click at [321, 97] on button "重 置" at bounding box center [538, 98] width 22 height 11
click at [321, 97] on button "查 询" at bounding box center [561, 98] width 22 height 11
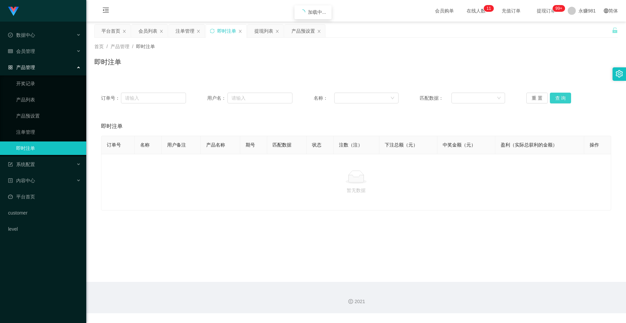
click at [321, 97] on button "查 询" at bounding box center [561, 98] width 22 height 11
click at [33, 55] on div "会员管理" at bounding box center [43, 50] width 86 height 13
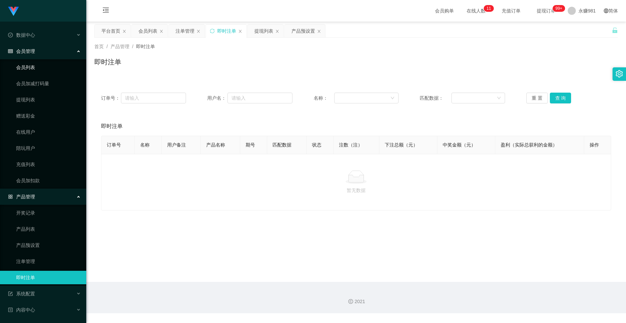
click at [32, 66] on link "会员列表" at bounding box center [48, 67] width 65 height 13
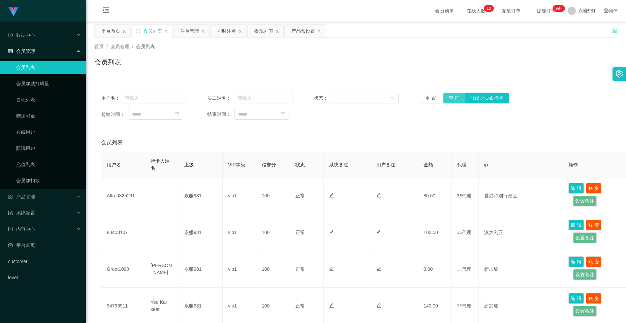
click at [321, 95] on button "查 询" at bounding box center [455, 98] width 22 height 11
click at [37, 199] on div "产品管理" at bounding box center [43, 196] width 86 height 13
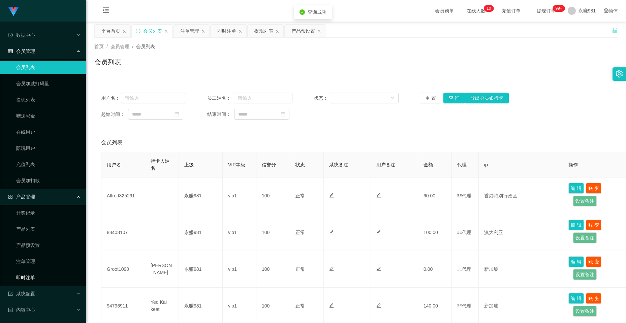
click at [31, 209] on link "即时注单" at bounding box center [48, 277] width 65 height 13
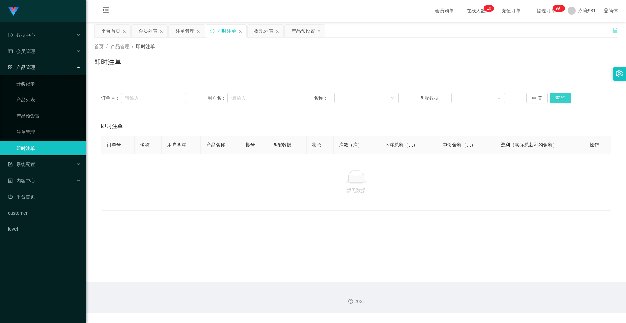
click at [321, 95] on button "查 询" at bounding box center [561, 98] width 22 height 11
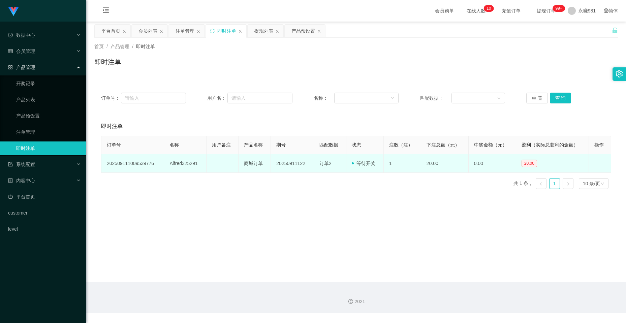
click at [179, 160] on td "Alfred325291" at bounding box center [185, 163] width 42 height 19
copy td "Alfred325291"
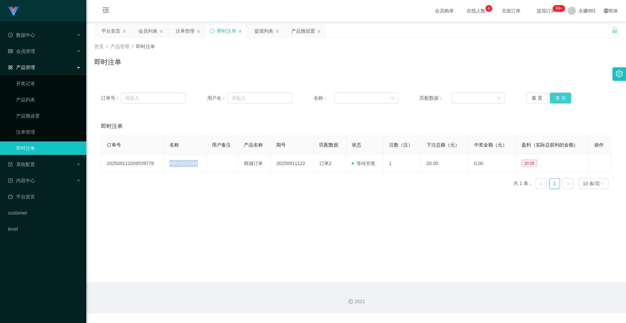
click at [321, 94] on button "查 询" at bounding box center [561, 98] width 22 height 11
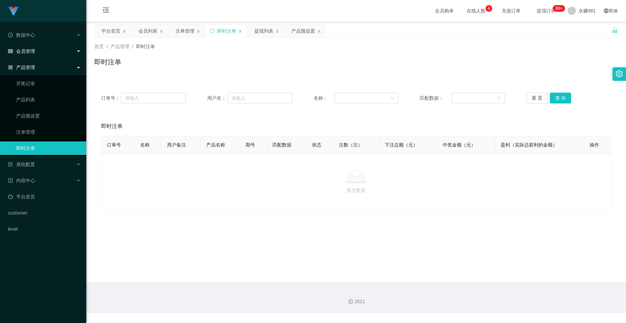
click at [40, 54] on div "会员管理" at bounding box center [43, 50] width 86 height 13
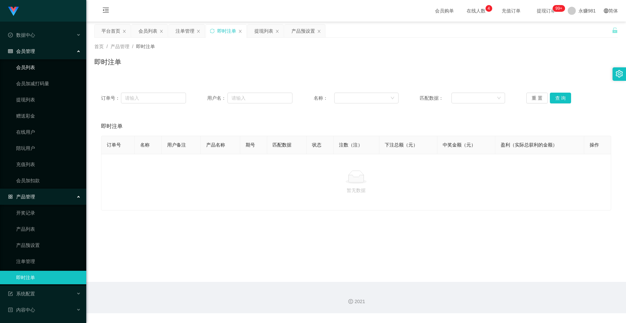
click at [37, 67] on link "会员列表" at bounding box center [48, 67] width 65 height 13
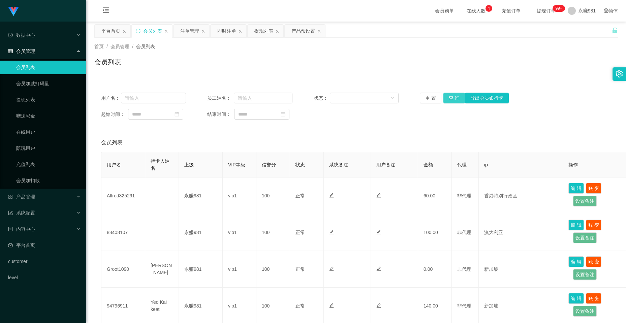
click at [321, 95] on div "重 置 查 询 导出会员银行卡" at bounding box center [462, 98] width 85 height 11
click at [321, 96] on button "查 询" at bounding box center [455, 98] width 22 height 11
click at [321, 10] on span "永赚981" at bounding box center [587, 11] width 17 height 22
click at [321, 23] on ul "退出登录" at bounding box center [584, 29] width 51 height 13
click at [321, 28] on span "退出登录" at bounding box center [579, 29] width 19 height 5
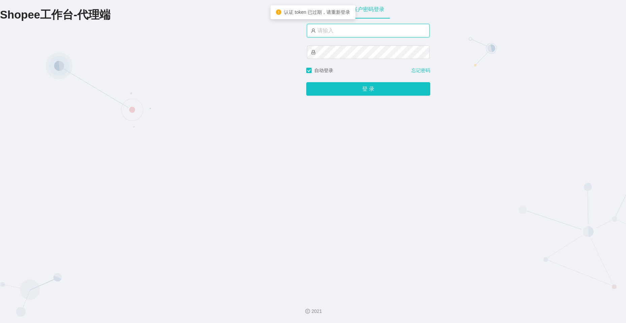
click at [321, 30] on input "text" at bounding box center [368, 30] width 123 height 13
drag, startPoint x: 338, startPoint y: 30, endPoint x: 353, endPoint y: 36, distance: 16.2
click at [321, 31] on input "text" at bounding box center [368, 30] width 123 height 13
type input "永赚986"
click at [306, 83] on button "登 录" at bounding box center [368, 89] width 124 height 13
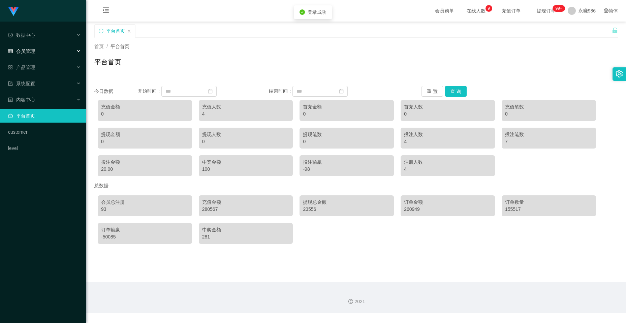
click at [53, 55] on div "会员管理" at bounding box center [43, 50] width 86 height 13
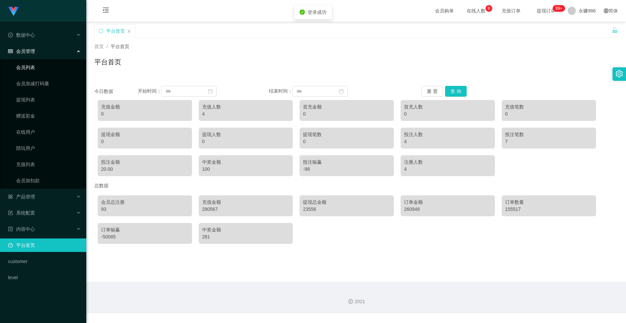
click at [38, 71] on link "会员列表" at bounding box center [48, 67] width 65 height 13
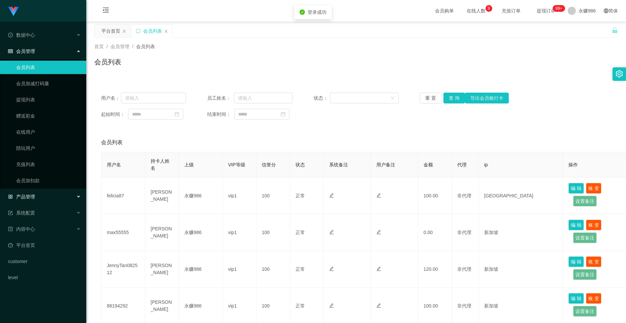
click at [36, 193] on div "产品管理" at bounding box center [43, 196] width 86 height 13
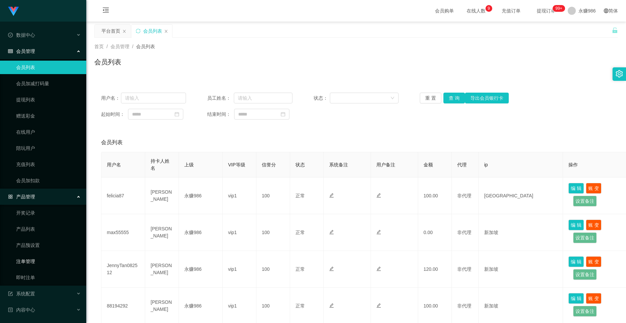
scroll to position [34, 0]
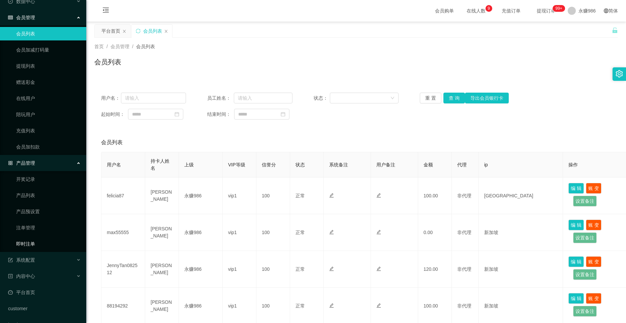
click at [34, 209] on link "即时注单" at bounding box center [48, 243] width 65 height 13
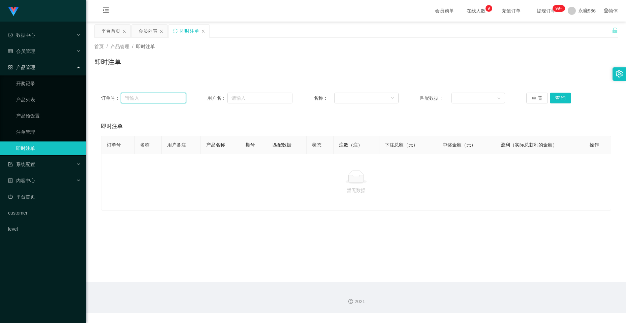
click at [153, 99] on input "text" at bounding box center [153, 98] width 65 height 11
click at [38, 162] on div "系统配置" at bounding box center [43, 164] width 86 height 13
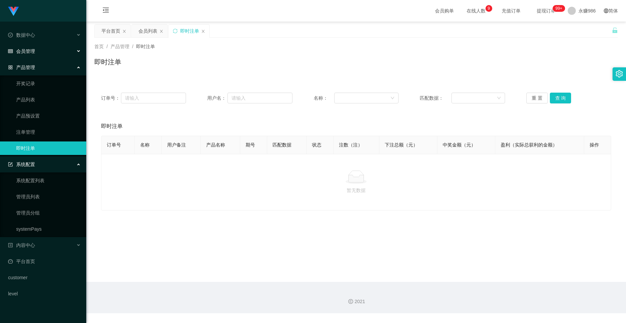
click at [35, 47] on div "会员管理" at bounding box center [43, 50] width 86 height 13
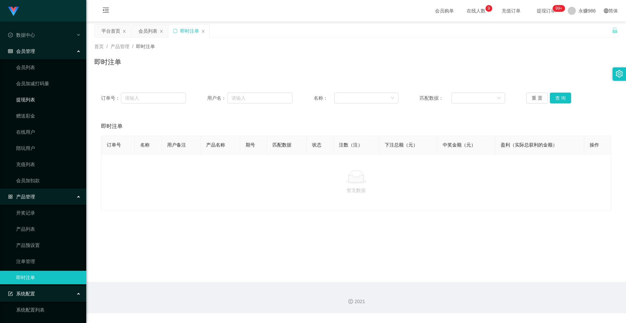
click at [40, 102] on link "提现列表" at bounding box center [48, 99] width 65 height 13
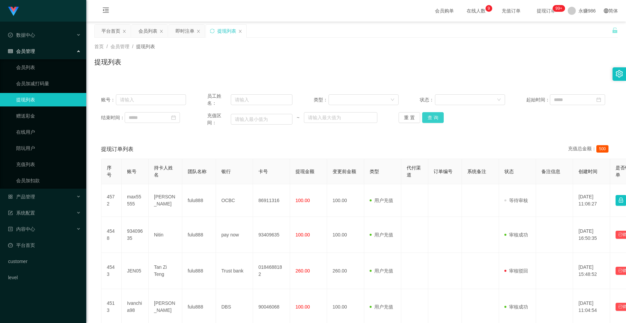
click at [321, 123] on button "查 询" at bounding box center [433, 117] width 22 height 11
click at [321, 117] on button "查 询" at bounding box center [433, 117] width 22 height 11
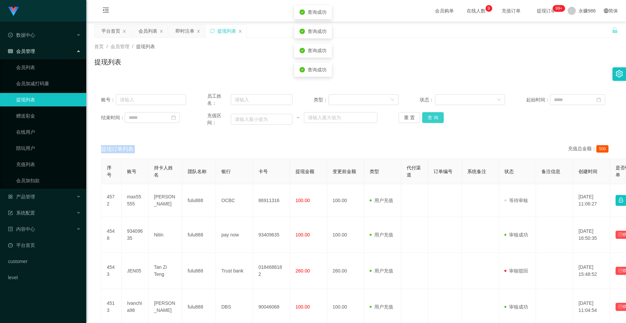
click at [321, 117] on div "重 置 查 询" at bounding box center [441, 117] width 85 height 11
click at [321, 117] on button "查 询" at bounding box center [433, 117] width 22 height 11
click at [321, 117] on div "重 置 查 询" at bounding box center [441, 117] width 85 height 11
click at [321, 117] on button "查 询" at bounding box center [433, 117] width 22 height 11
click at [321, 117] on div "重 置 查 询" at bounding box center [441, 117] width 85 height 11
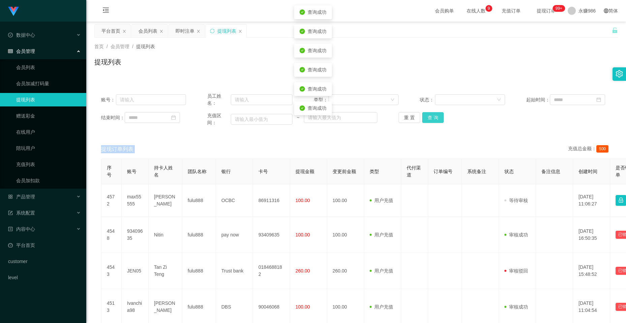
click at [321, 117] on button "查 询" at bounding box center [433, 117] width 22 height 11
click at [321, 117] on div "重 置 查 询" at bounding box center [441, 117] width 85 height 11
click at [321, 117] on button "查 询" at bounding box center [433, 117] width 22 height 11
click at [321, 117] on div "重 置 查 询" at bounding box center [441, 117] width 85 height 11
click at [321, 117] on button "查 询" at bounding box center [433, 117] width 22 height 11
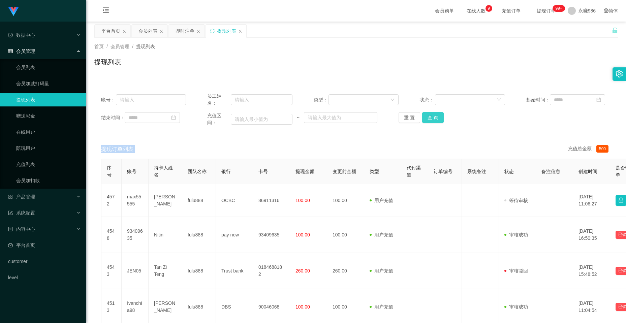
click at [321, 116] on button "查 询" at bounding box center [433, 117] width 22 height 11
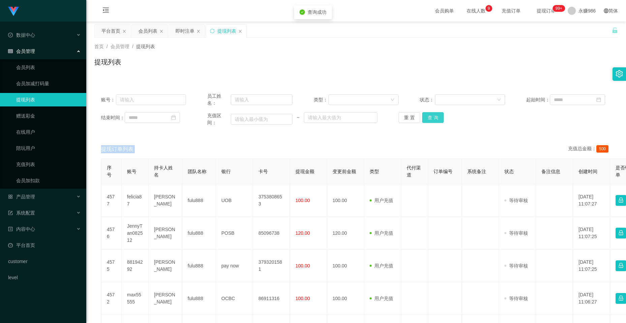
click at [321, 116] on button "查 询" at bounding box center [433, 117] width 22 height 11
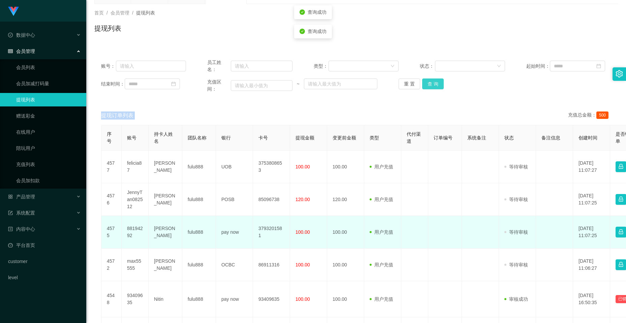
scroll to position [67, 0]
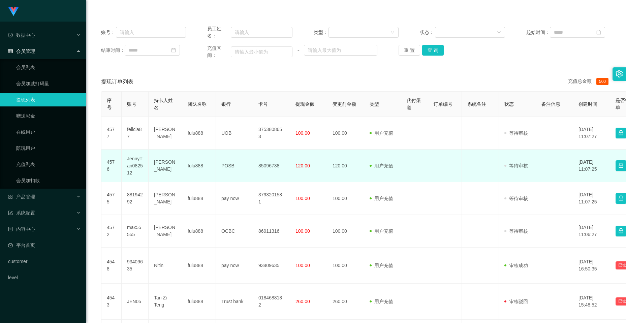
click at [137, 169] on td "JennyTan082512" at bounding box center [135, 166] width 27 height 33
click at [132, 165] on td "JennyTan082512" at bounding box center [135, 166] width 27 height 33
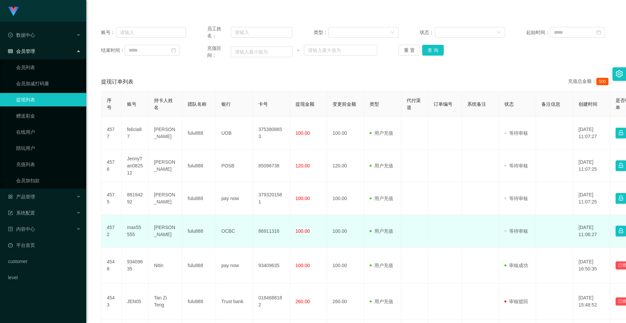
click at [167, 209] on td "[PERSON_NAME]" at bounding box center [166, 231] width 34 height 33
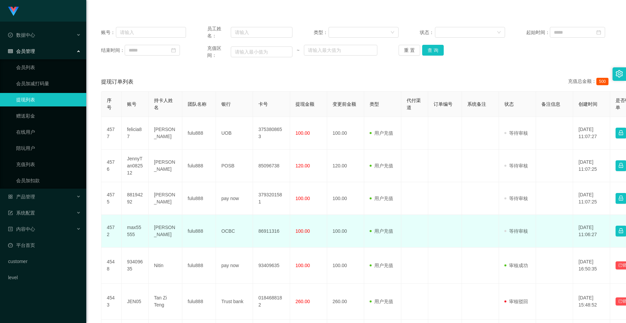
click at [229, 209] on td "OCBC" at bounding box center [234, 231] width 37 height 33
click at [272, 209] on td "86911316" at bounding box center [271, 231] width 37 height 33
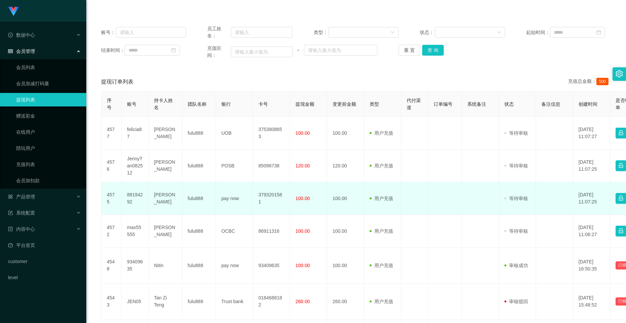
click at [166, 197] on td "[PERSON_NAME]" at bounding box center [166, 198] width 34 height 33
click at [226, 199] on td "pay now" at bounding box center [234, 198] width 37 height 33
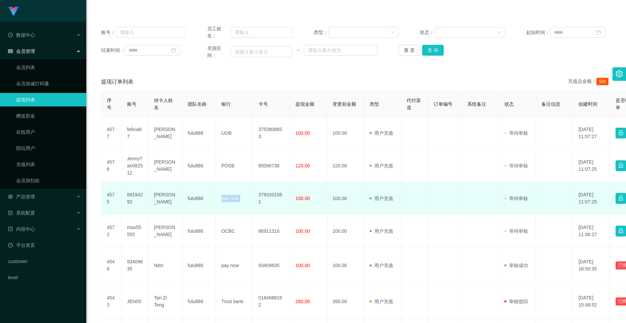
click at [226, 199] on td "pay now" at bounding box center [234, 198] width 37 height 33
click at [260, 199] on td "3793201581" at bounding box center [271, 198] width 37 height 33
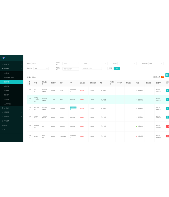
scroll to position [34, 0]
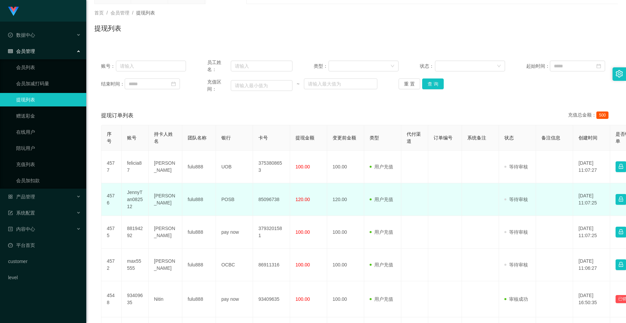
click at [221, 198] on td "POSB" at bounding box center [234, 199] width 37 height 33
click at [226, 198] on td "POSB" at bounding box center [234, 199] width 37 height 33
click at [265, 201] on td "85096738" at bounding box center [271, 199] width 37 height 33
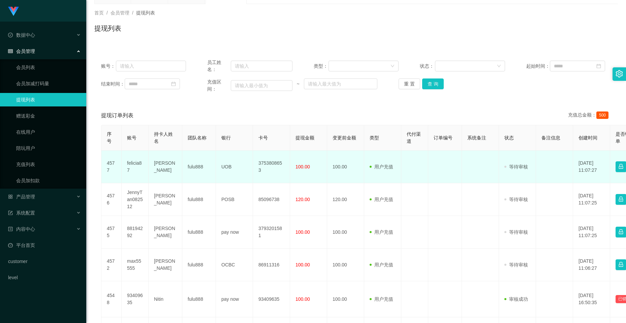
click at [225, 166] on td "UOB" at bounding box center [234, 167] width 37 height 33
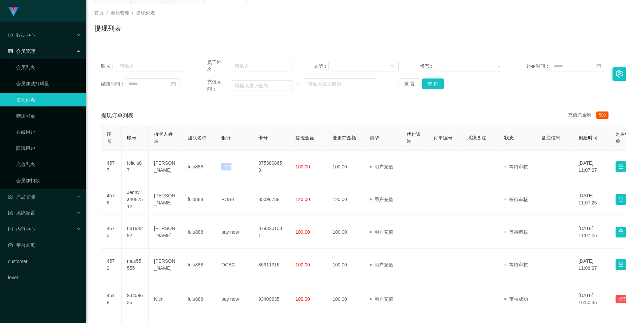
drag, startPoint x: 225, startPoint y: 166, endPoint x: 96, endPoint y: 201, distance: 133.1
click at [225, 166] on td "UOB" at bounding box center [234, 167] width 37 height 33
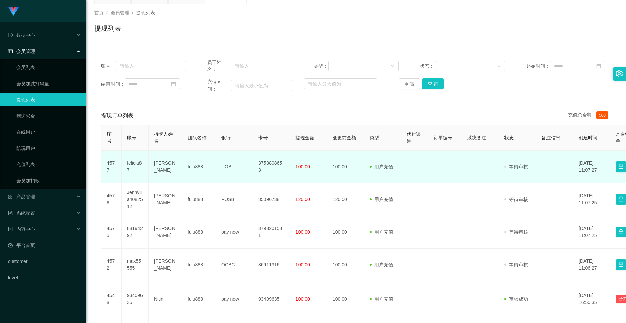
click at [262, 168] on td "3753808653" at bounding box center [271, 167] width 37 height 33
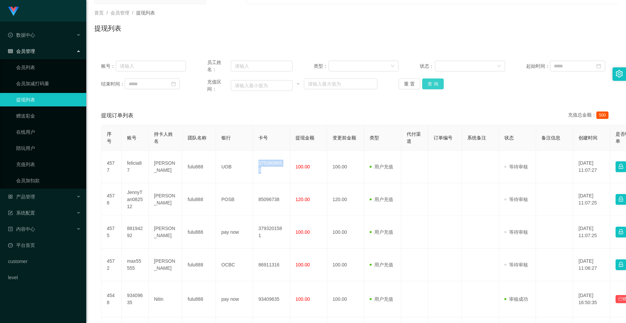
click at [321, 83] on button "查 询" at bounding box center [433, 84] width 22 height 11
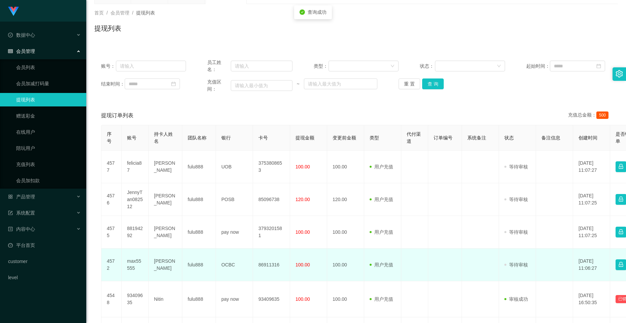
click at [167, 209] on td "[PERSON_NAME]" at bounding box center [166, 265] width 34 height 33
drag, startPoint x: 114, startPoint y: 269, endPoint x: 126, endPoint y: 265, distance: 12.4
click at [114, 209] on td "4572" at bounding box center [111, 265] width 20 height 33
click at [133, 209] on td "max55555" at bounding box center [135, 265] width 27 height 33
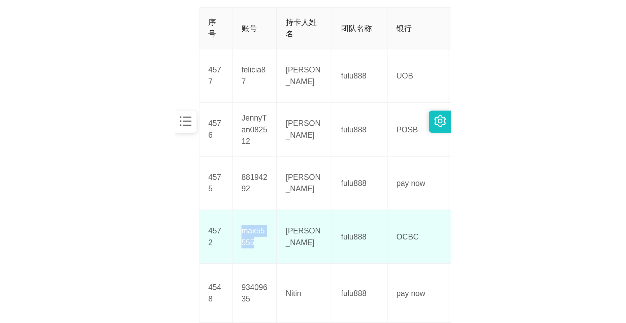
scroll to position [135, 0]
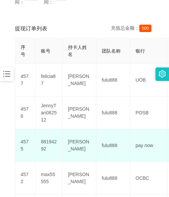
click at [46, 145] on td "88194292" at bounding box center [48, 145] width 27 height 33
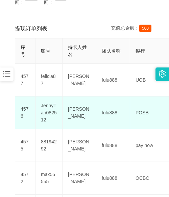
click at [45, 110] on td "JennyTan082512" at bounding box center [48, 112] width 27 height 33
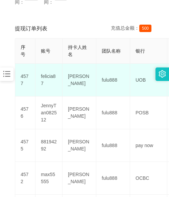
click at [52, 81] on td "felicia87" at bounding box center [48, 80] width 27 height 33
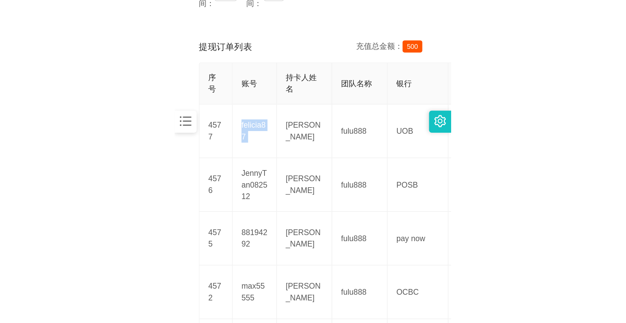
scroll to position [142, 0]
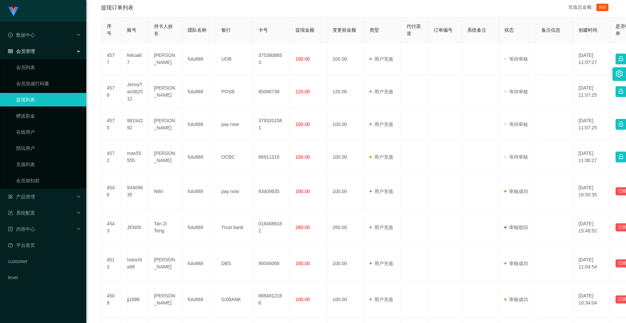
click at [321, 13] on div "提现订单列表 充值总金额： 500" at bounding box center [356, 7] width 510 height 19
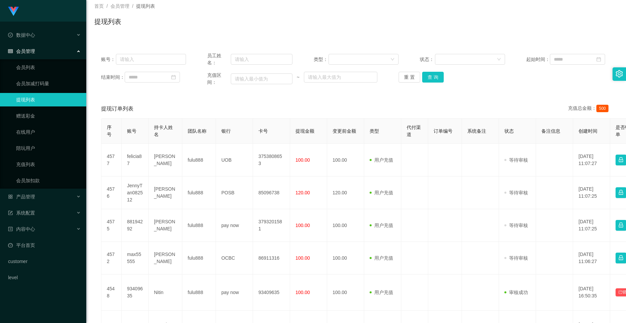
scroll to position [0, 0]
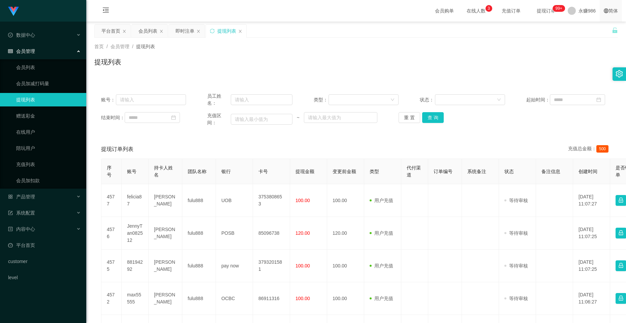
click at [321, 18] on div "简体" at bounding box center [611, 11] width 22 height 22
drag, startPoint x: 571, startPoint y: 12, endPoint x: 571, endPoint y: 18, distance: 5.7
click at [321, 12] on span at bounding box center [572, 11] width 8 height 8
click at [321, 30] on div "平台首页 会员列表 即时注单 提现列表" at bounding box center [353, 35] width 518 height 23
click at [321, 12] on span "永赚986" at bounding box center [587, 11] width 17 height 22
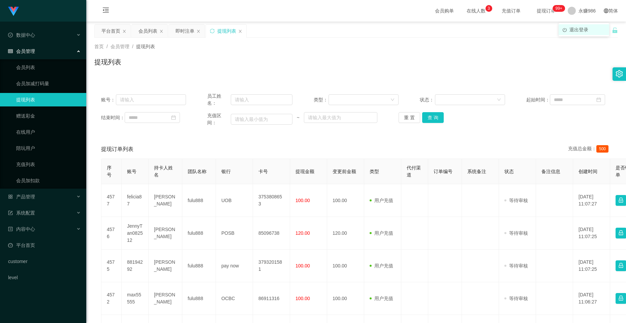
click at [321, 26] on li "退出登录" at bounding box center [584, 29] width 51 height 11
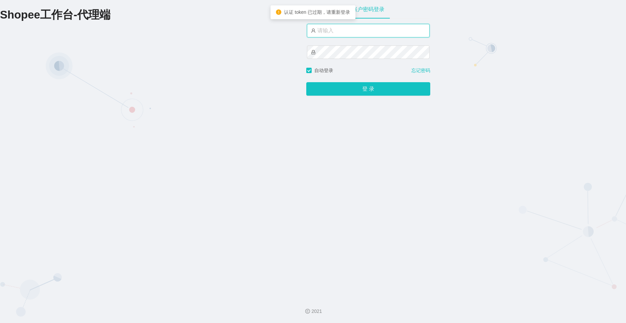
click at [321, 37] on input "text" at bounding box center [368, 30] width 123 height 13
click at [321, 33] on input "text" at bounding box center [368, 30] width 123 height 13
type input "永赚981"
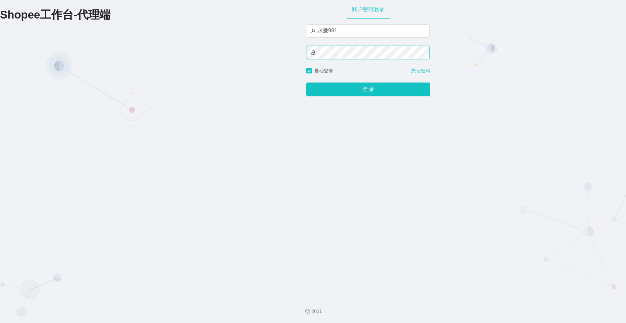
click at [306, 83] on button "登 录" at bounding box center [368, 89] width 124 height 13
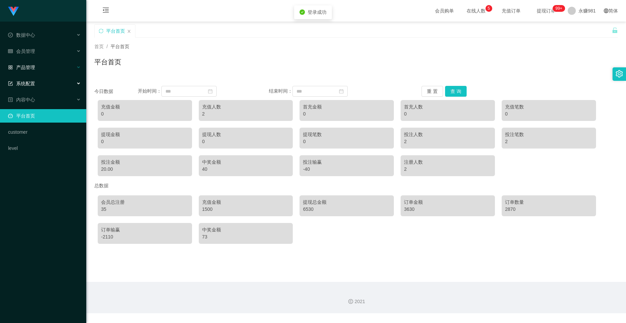
click at [39, 67] on div "产品管理" at bounding box center [43, 67] width 86 height 13
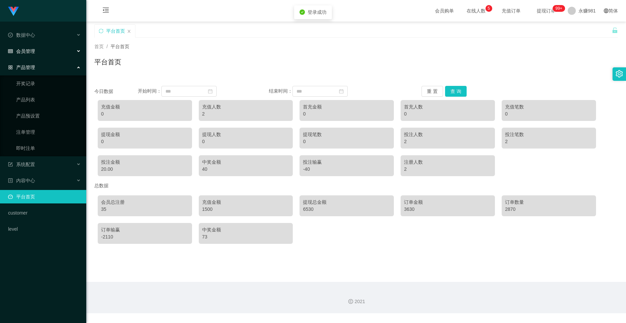
click at [38, 51] on div "会员管理" at bounding box center [43, 50] width 86 height 13
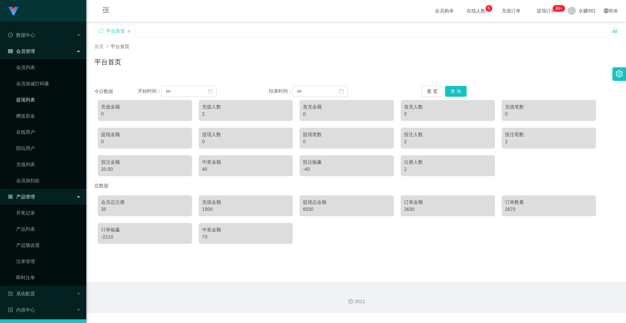
drag, startPoint x: 36, startPoint y: 100, endPoint x: 40, endPoint y: 100, distance: 4.4
click at [36, 100] on link "提现列表" at bounding box center [48, 99] width 65 height 13
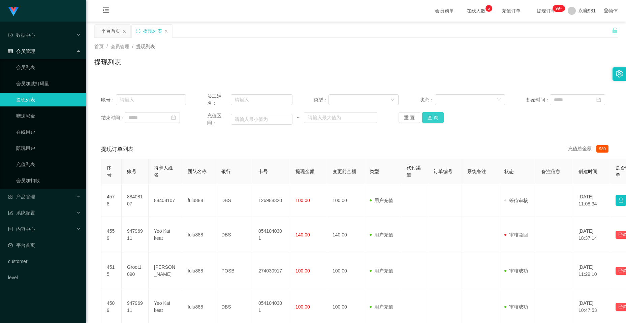
click at [321, 116] on button "查 询" at bounding box center [433, 117] width 22 height 11
click at [321, 117] on button "查 询" at bounding box center [433, 117] width 22 height 11
click at [321, 117] on div "重 置 查 询" at bounding box center [441, 117] width 85 height 11
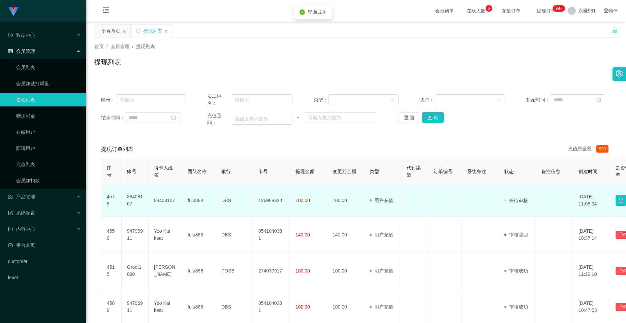
click at [163, 202] on td "88408107" at bounding box center [166, 200] width 34 height 33
click at [163, 198] on td "88408107" at bounding box center [166, 200] width 34 height 33
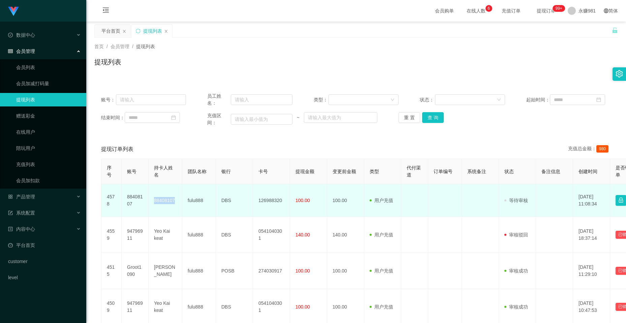
click at [163, 198] on td "88408107" at bounding box center [166, 200] width 34 height 33
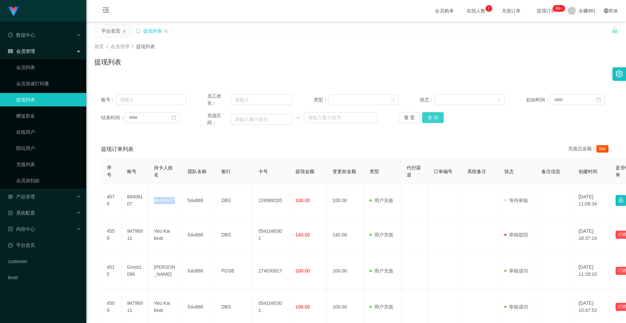
click at [321, 118] on button "查 询" at bounding box center [433, 117] width 22 height 11
click at [321, 118] on div "重 置 查 询" at bounding box center [441, 117] width 85 height 11
click at [321, 118] on button "查 询" at bounding box center [433, 117] width 22 height 11
click at [321, 118] on div "重 置 查 询" at bounding box center [441, 117] width 85 height 11
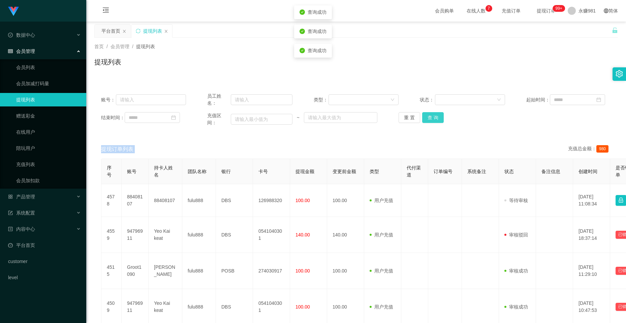
click at [321, 118] on button "查 询" at bounding box center [433, 117] width 22 height 11
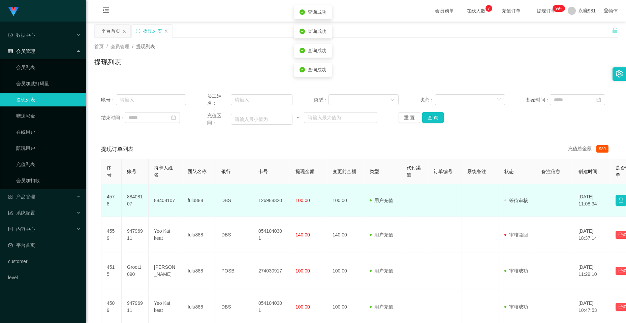
click at [165, 196] on td "88408107" at bounding box center [166, 200] width 34 height 33
click at [163, 201] on td "88408107" at bounding box center [166, 200] width 34 height 33
click at [194, 198] on td "fulu888" at bounding box center [199, 200] width 34 height 33
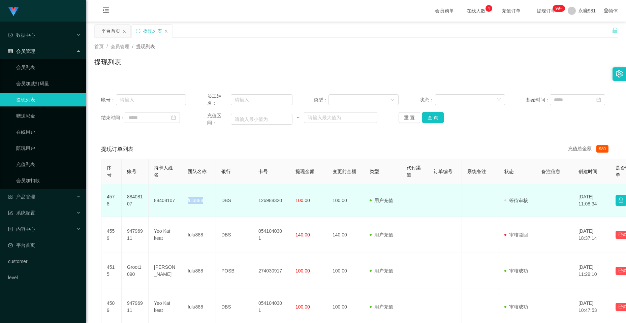
click at [194, 198] on td "fulu888" at bounding box center [199, 200] width 34 height 33
click at [210, 202] on td "fulu888" at bounding box center [199, 200] width 34 height 33
click at [222, 199] on td "DBS" at bounding box center [234, 200] width 37 height 33
click at [276, 200] on td "126988320" at bounding box center [271, 200] width 37 height 33
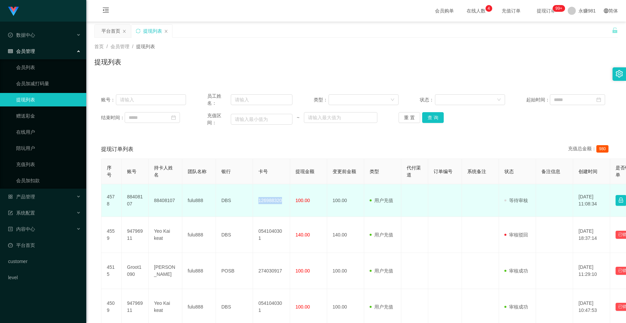
click at [276, 200] on td "126988320" at bounding box center [271, 200] width 37 height 33
click at [158, 201] on td "88408107" at bounding box center [166, 200] width 34 height 33
click at [128, 198] on td "88408107" at bounding box center [135, 200] width 27 height 33
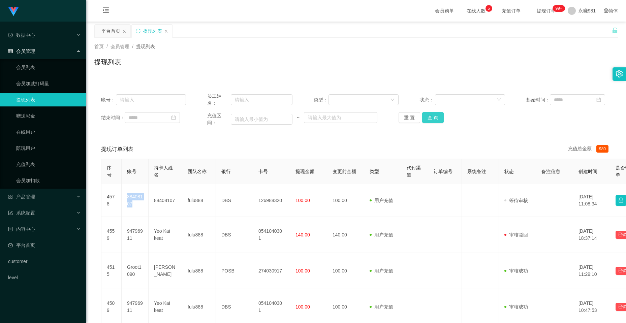
click at [321, 117] on button "查 询" at bounding box center [433, 117] width 22 height 11
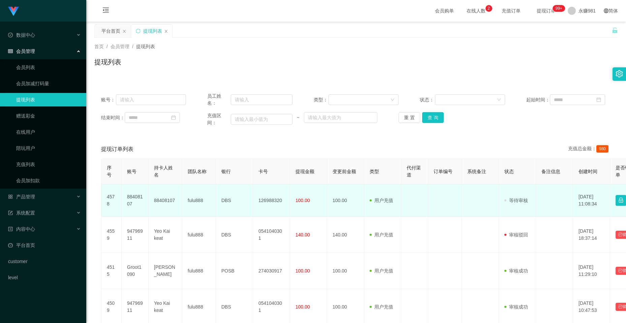
click at [226, 200] on td "DBS" at bounding box center [234, 200] width 37 height 33
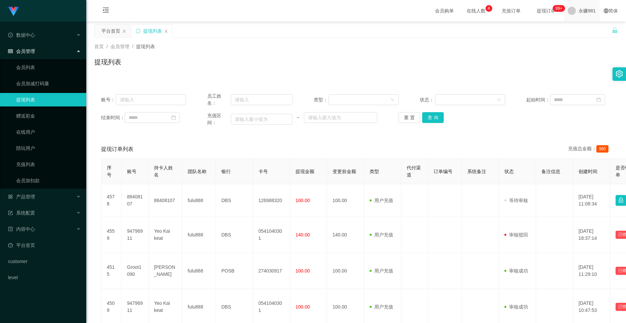
click at [321, 13] on span "永赚981" at bounding box center [587, 11] width 17 height 22
click at [321, 31] on div "平台首页 提现列表" at bounding box center [353, 35] width 518 height 23
click at [321, 16] on span "永赚981" at bounding box center [587, 11] width 17 height 22
click at [321, 30] on span "退出登录" at bounding box center [579, 29] width 19 height 5
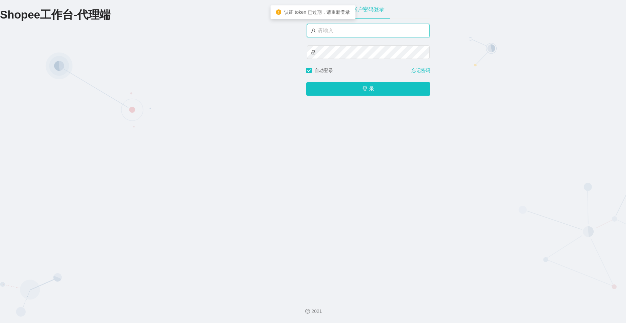
click at [321, 33] on input "text" at bounding box center [368, 30] width 123 height 13
drag, startPoint x: 334, startPoint y: 33, endPoint x: 339, endPoint y: 34, distance: 4.4
click at [321, 33] on input "text" at bounding box center [368, 30] width 123 height 13
type input "永赚986"
click at [306, 83] on button "登 录" at bounding box center [368, 89] width 124 height 13
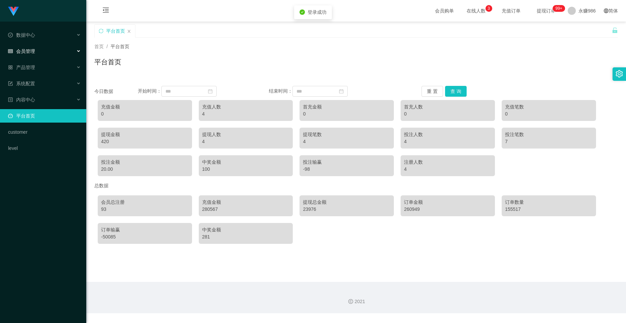
click at [43, 52] on div "会员管理" at bounding box center [43, 50] width 86 height 13
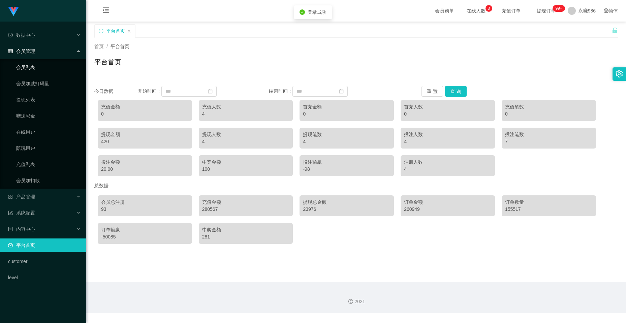
click at [41, 63] on link "会员列表" at bounding box center [48, 67] width 65 height 13
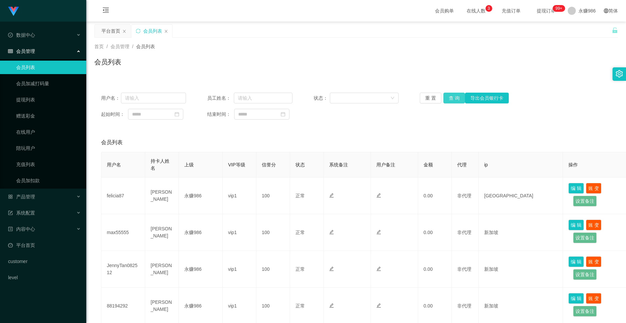
click at [321, 98] on button "查 询" at bounding box center [455, 98] width 22 height 11
click at [35, 100] on link "提现列表" at bounding box center [48, 99] width 65 height 13
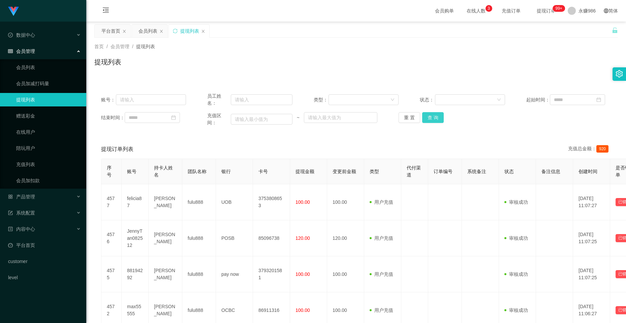
click at [321, 115] on button "查 询" at bounding box center [433, 117] width 22 height 11
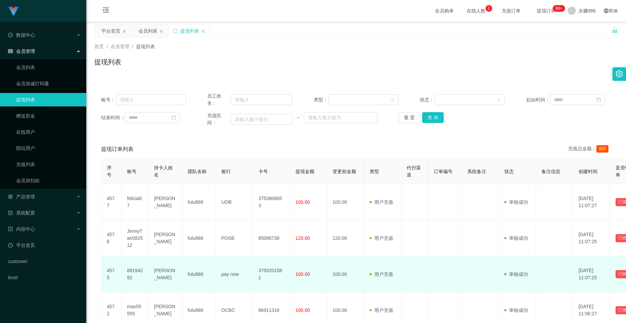
click at [232, 209] on td "pay now" at bounding box center [234, 275] width 37 height 36
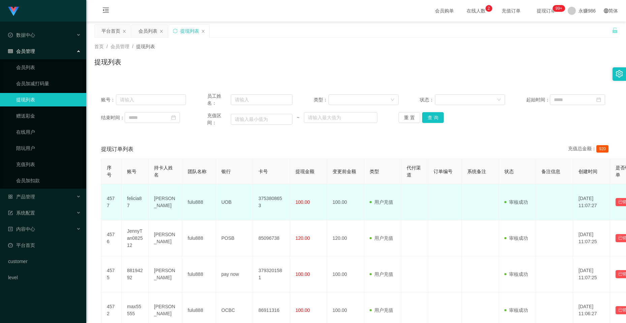
click at [221, 205] on td "UOB" at bounding box center [234, 202] width 37 height 36
drag, startPoint x: 221, startPoint y: 205, endPoint x: 166, endPoint y: 198, distance: 56.1
click at [221, 205] on td "UOB" at bounding box center [234, 202] width 37 height 36
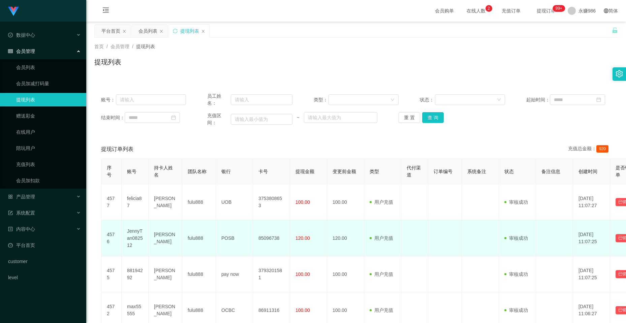
click at [165, 209] on td "[PERSON_NAME]" at bounding box center [166, 238] width 34 height 36
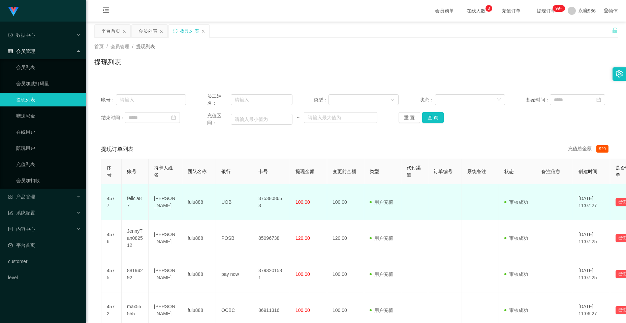
drag, startPoint x: 177, startPoint y: 193, endPoint x: 163, endPoint y: 199, distance: 14.8
click at [177, 193] on td "[PERSON_NAME]" at bounding box center [166, 202] width 34 height 36
click at [163, 199] on td "[PERSON_NAME]" at bounding box center [166, 202] width 34 height 36
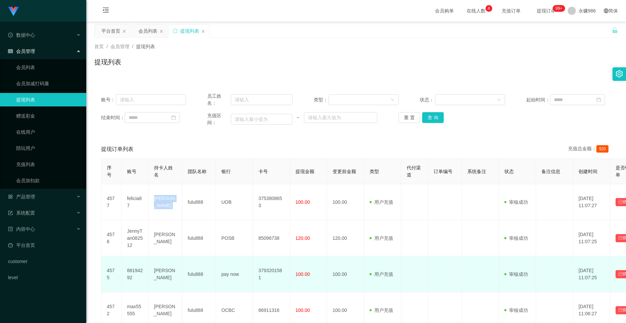
scroll to position [34, 0]
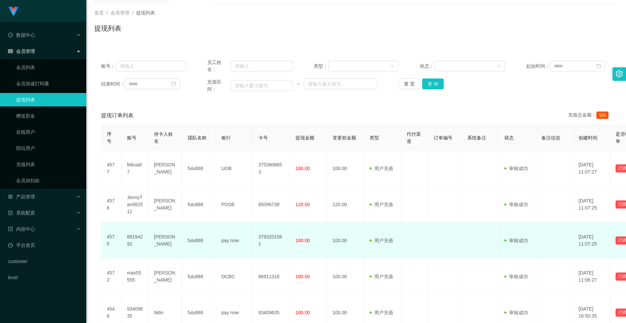
click at [132, 209] on td "88194292" at bounding box center [135, 241] width 27 height 36
click at [264, 209] on td "3793201581" at bounding box center [271, 241] width 37 height 36
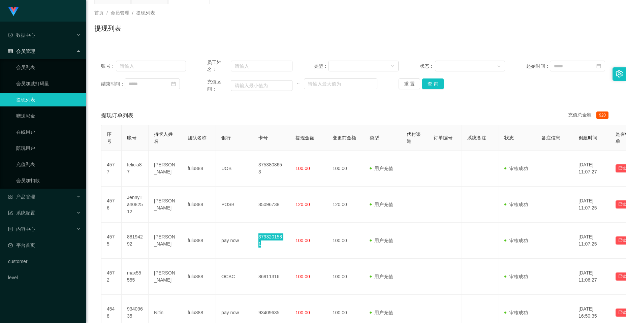
scroll to position [0, 0]
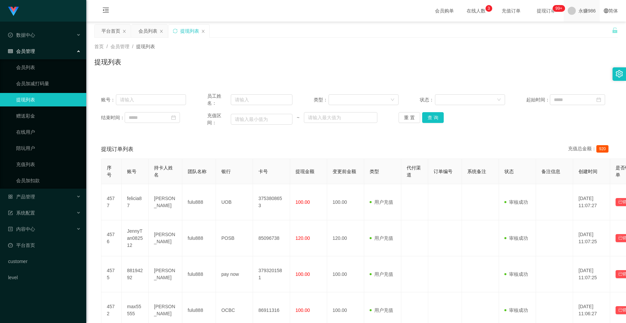
click at [321, 8] on span "永赚986" at bounding box center [587, 11] width 17 height 22
click at [321, 36] on ul "退出登录" at bounding box center [584, 29] width 51 height 13
click at [321, 30] on span "退出登录" at bounding box center [579, 29] width 19 height 5
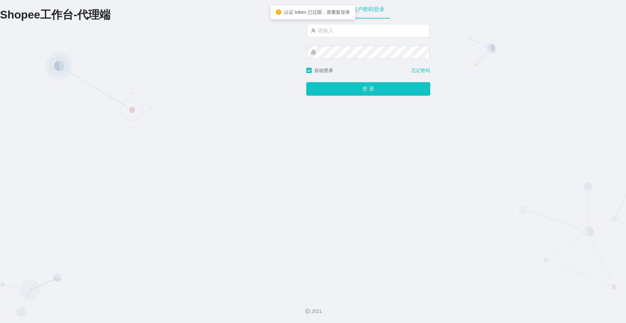
click at [321, 38] on div at bounding box center [368, 45] width 123 height 43
click at [321, 33] on input "text" at bounding box center [368, 30] width 123 height 13
type input "永赚981"
click at [306, 83] on button "登 录" at bounding box center [368, 89] width 124 height 13
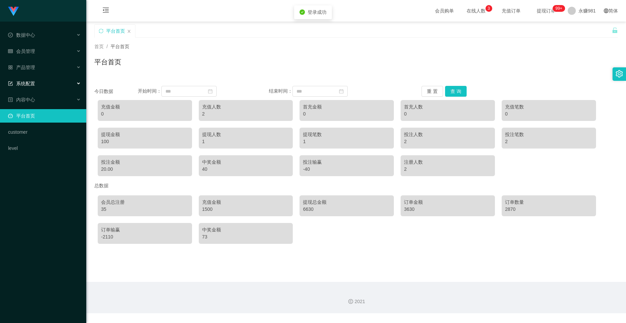
click at [34, 80] on div "系统配置" at bounding box center [43, 83] width 86 height 13
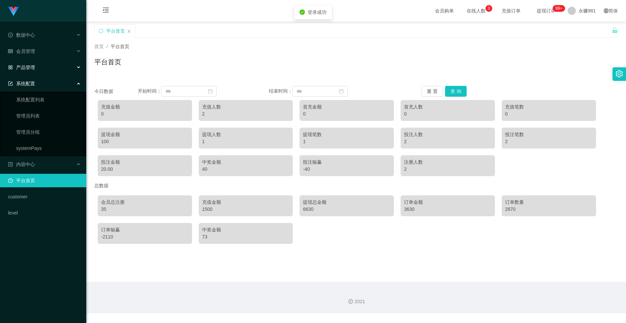
click at [38, 61] on div "产品管理" at bounding box center [43, 67] width 86 height 13
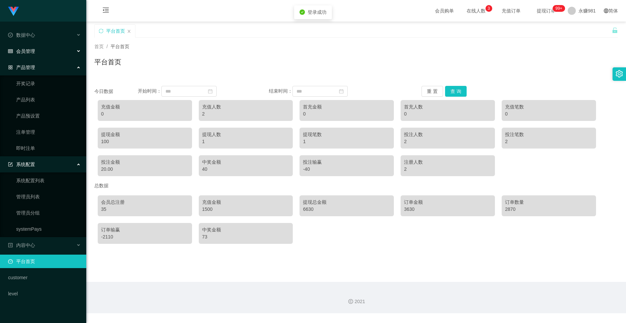
drag, startPoint x: 40, startPoint y: 52, endPoint x: 38, endPoint y: 63, distance: 11.6
click at [40, 52] on div "会员管理" at bounding box center [43, 50] width 86 height 13
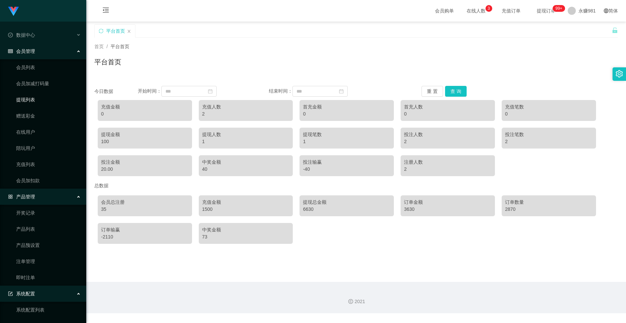
click at [32, 96] on link "提现列表" at bounding box center [48, 99] width 65 height 13
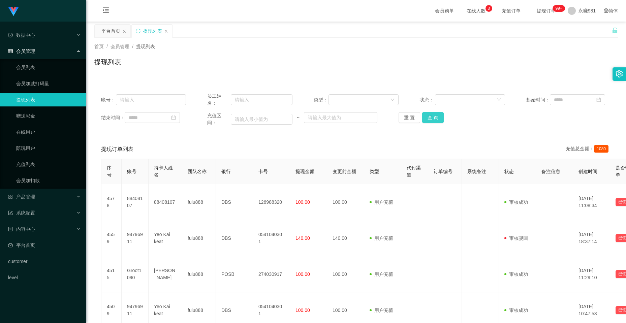
click at [321, 119] on button "查 询" at bounding box center [433, 117] width 22 height 11
click at [321, 119] on div "重 置 查 询" at bounding box center [441, 117] width 85 height 11
click at [321, 119] on button "查 询" at bounding box center [433, 117] width 22 height 11
click at [32, 66] on link "会员列表" at bounding box center [48, 67] width 65 height 13
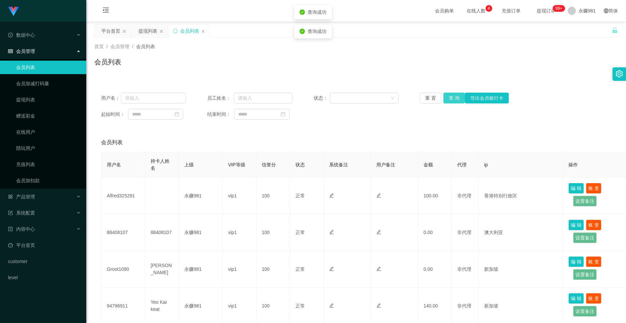
click at [321, 93] on button "查 询" at bounding box center [455, 98] width 22 height 11
click at [321, 95] on button "查 询" at bounding box center [455, 98] width 22 height 11
click at [321, 95] on div "重 置 查 询 导出会员银行卡" at bounding box center [462, 98] width 85 height 11
click at [40, 99] on link "提现列表" at bounding box center [48, 99] width 65 height 13
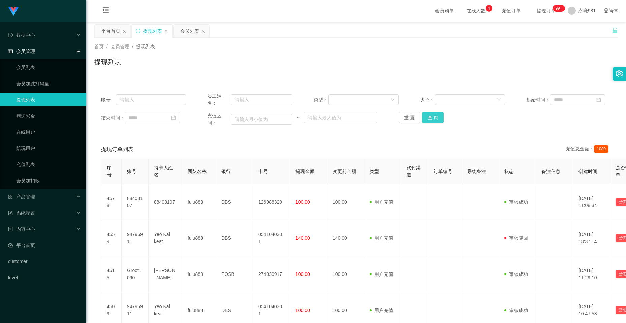
click at [321, 114] on button "查 询" at bounding box center [433, 117] width 22 height 11
click at [321, 114] on div "重 置 查 询" at bounding box center [441, 117] width 85 height 11
drag, startPoint x: 432, startPoint y: 114, endPoint x: 543, endPoint y: 38, distance: 134.9
click at [321, 115] on button "查 询" at bounding box center [433, 117] width 22 height 11
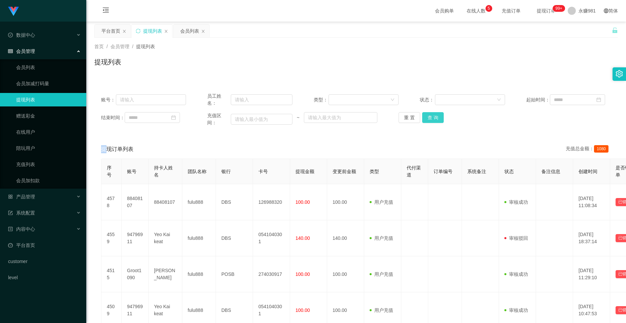
click at [321, 119] on button "查 询" at bounding box center [433, 117] width 22 height 11
click at [321, 119] on div "重 置 查 询" at bounding box center [441, 117] width 85 height 11
click at [38, 65] on link "会员列表" at bounding box center [48, 67] width 65 height 13
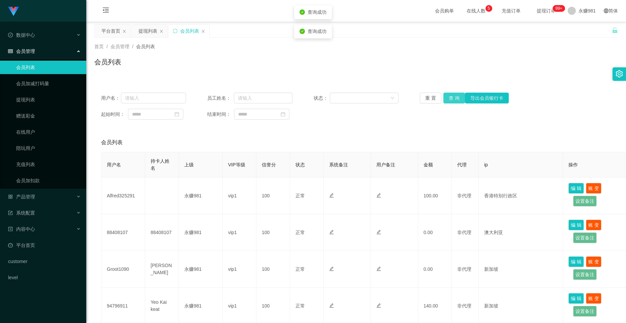
click at [321, 95] on button "查 询" at bounding box center [455, 98] width 22 height 11
click at [321, 95] on div "重 置 查 询 导出会员银行卡" at bounding box center [462, 98] width 85 height 11
click at [321, 96] on button "查 询" at bounding box center [455, 98] width 22 height 11
click at [32, 102] on link "提现列表" at bounding box center [48, 99] width 65 height 13
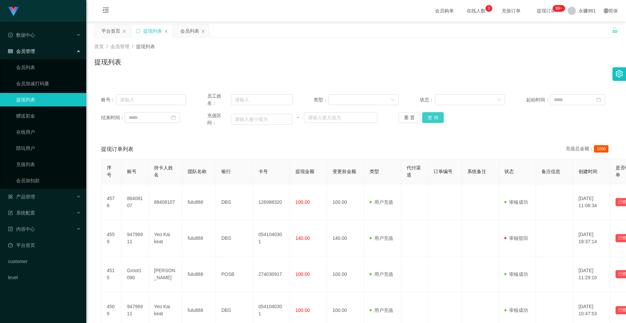
click at [321, 119] on button "查 询" at bounding box center [433, 117] width 22 height 11
click at [321, 117] on button "查 询" at bounding box center [433, 117] width 22 height 11
click at [321, 117] on div "重 置 查 询" at bounding box center [441, 117] width 85 height 11
click at [321, 117] on button "查 询" at bounding box center [433, 117] width 22 height 11
click at [321, 117] on div "重 置 查 询" at bounding box center [441, 117] width 85 height 11
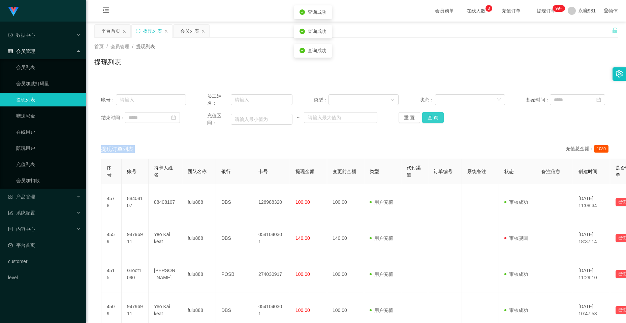
click at [321, 117] on button "查 询" at bounding box center [433, 117] width 22 height 11
click at [321, 118] on button "查 询" at bounding box center [433, 117] width 22 height 11
click at [321, 118] on div "重 置 查 询" at bounding box center [441, 117] width 85 height 11
click at [43, 65] on link "会员列表" at bounding box center [48, 67] width 65 height 13
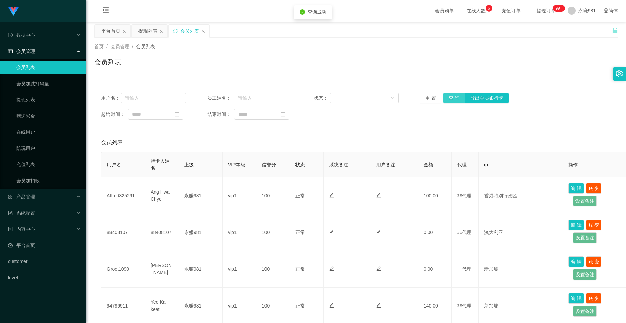
click at [321, 100] on button "查 询" at bounding box center [455, 98] width 22 height 11
click at [321, 99] on button "查 询" at bounding box center [455, 98] width 22 height 11
click at [321, 96] on button "查 询" at bounding box center [455, 98] width 22 height 11
click at [321, 96] on div "重 置 查 询 导出会员银行卡" at bounding box center [462, 98] width 85 height 11
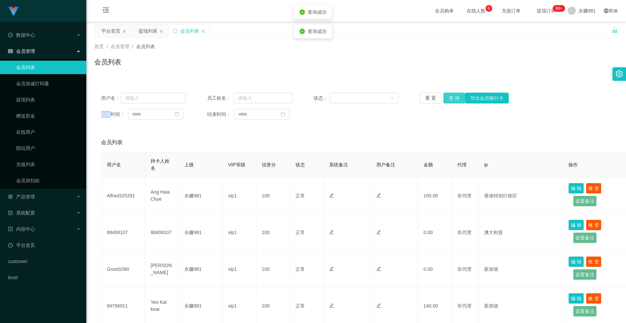
click at [321, 96] on button "查 询" at bounding box center [455, 98] width 22 height 11
click at [321, 94] on button "查 询" at bounding box center [455, 98] width 22 height 11
click at [321, 94] on button "查 询" at bounding box center [458, 98] width 29 height 11
click at [321, 94] on div "重 置 查 询 导出会员银行卡" at bounding box center [462, 98] width 85 height 11
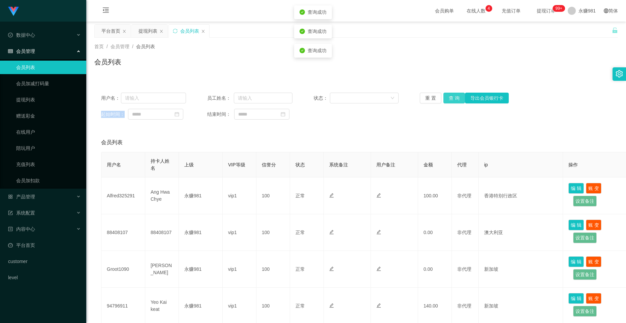
click at [321, 94] on button "查 询" at bounding box center [455, 98] width 22 height 11
click at [321, 94] on div "重 置 查 询 导出会员银行卡" at bounding box center [462, 98] width 85 height 11
click at [321, 94] on button "查 询" at bounding box center [455, 98] width 22 height 11
click at [321, 94] on div "重 置 查 询 导出会员银行卡" at bounding box center [462, 98] width 85 height 11
click at [321, 97] on button "查 询" at bounding box center [455, 98] width 22 height 11
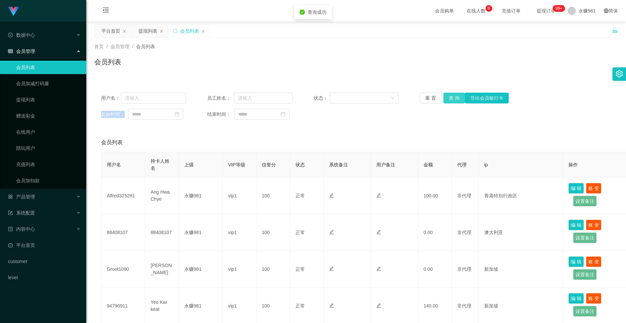
click at [321, 97] on button "查 询" at bounding box center [455, 98] width 22 height 11
click at [321, 99] on button "查 询" at bounding box center [455, 98] width 22 height 11
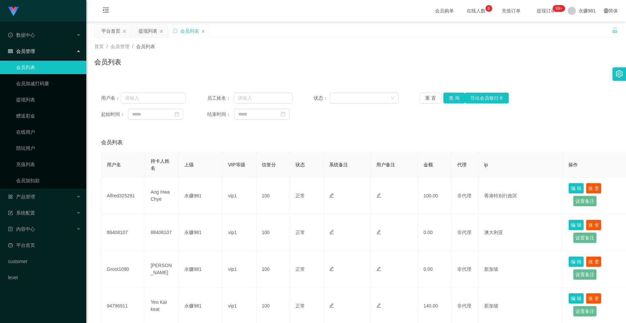
click at [321, 91] on div "用户名： 员工姓名： 状态： 重 置 查 询 导出会员银行卡 起始时间： 结束时间：" at bounding box center [356, 106] width 524 height 40
click at [321, 98] on button "查 询" at bounding box center [455, 98] width 22 height 11
click at [321, 98] on div "重 置 查 询 导出会员银行卡" at bounding box center [462, 98] width 85 height 11
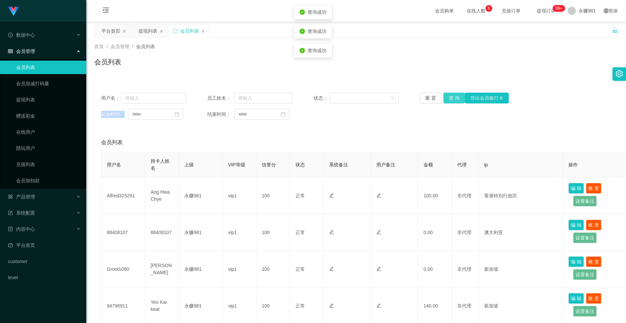
click at [321, 98] on button "查 询" at bounding box center [455, 98] width 22 height 11
click at [321, 98] on div "重 置 查 询 导出会员银行卡" at bounding box center [462, 98] width 85 height 11
click at [321, 98] on button "查 询" at bounding box center [455, 98] width 22 height 11
click at [321, 98] on div "重 置 查 询 导出会员银行卡" at bounding box center [462, 98] width 85 height 11
click at [321, 98] on button "查 询" at bounding box center [455, 98] width 22 height 11
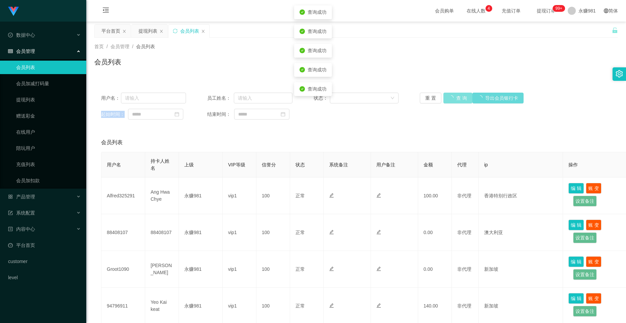
click at [321, 98] on div "重 置 查 询 导出会员银行卡" at bounding box center [462, 98] width 85 height 11
click at [321, 98] on button "查 询" at bounding box center [455, 98] width 22 height 11
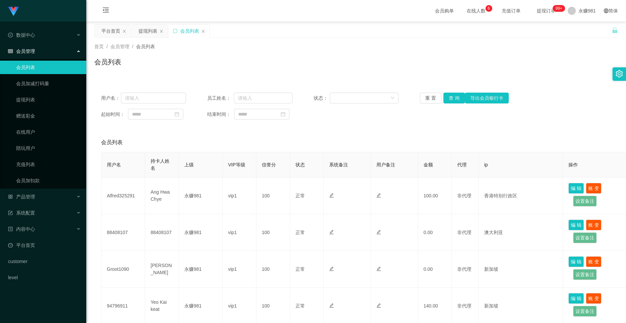
click at [321, 107] on div "用户名： 员工姓名： 状态： 重 置 查 询 导出会员银行卡 起始时间： 结束时间：" at bounding box center [356, 106] width 524 height 40
click at [321, 95] on button "查 询" at bounding box center [455, 98] width 22 height 11
click at [321, 95] on div "重 置 查 询 导出会员银行卡" at bounding box center [462, 98] width 85 height 11
click at [42, 104] on link "提现列表" at bounding box center [48, 99] width 65 height 13
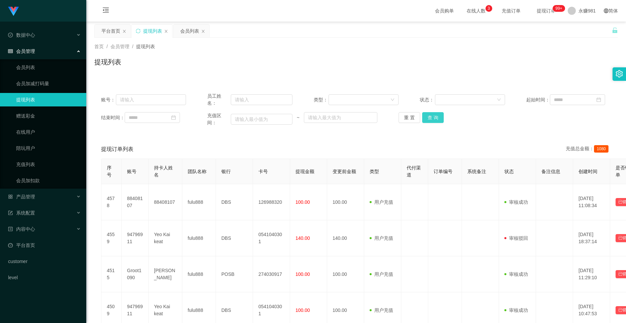
click at [321, 116] on button "查 询" at bounding box center [433, 117] width 22 height 11
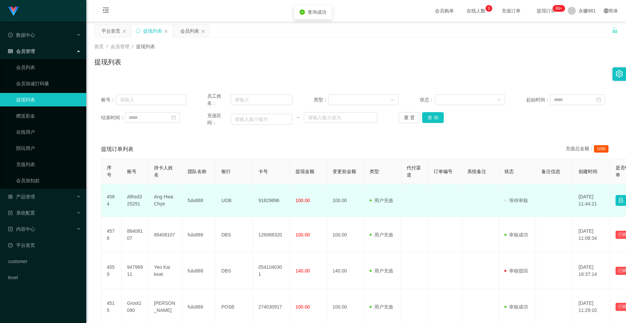
click at [167, 195] on td "Ang Hwa Chye" at bounding box center [166, 200] width 34 height 33
click at [160, 198] on td "Ang Hwa Chye" at bounding box center [166, 200] width 34 height 33
click at [218, 198] on td "UOB" at bounding box center [234, 200] width 37 height 33
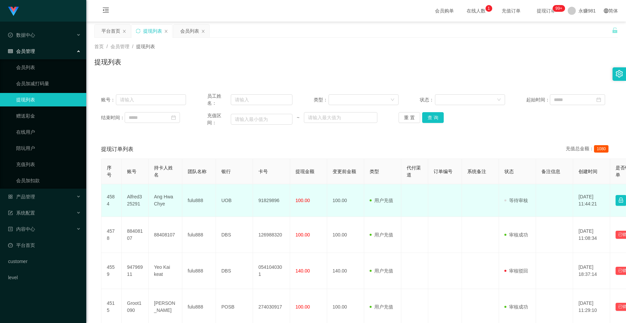
click at [222, 200] on td "UOB" at bounding box center [234, 200] width 37 height 33
click at [276, 204] on td "91829896" at bounding box center [271, 200] width 37 height 33
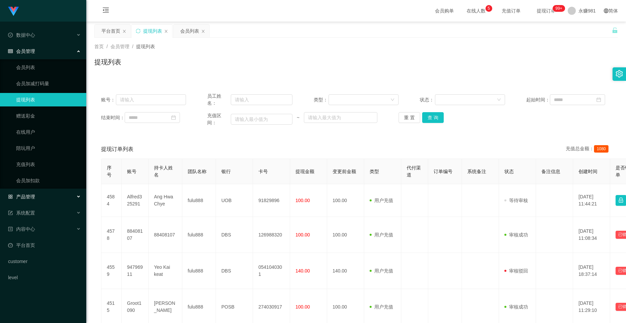
click at [41, 191] on div "产品管理" at bounding box center [43, 196] width 86 height 13
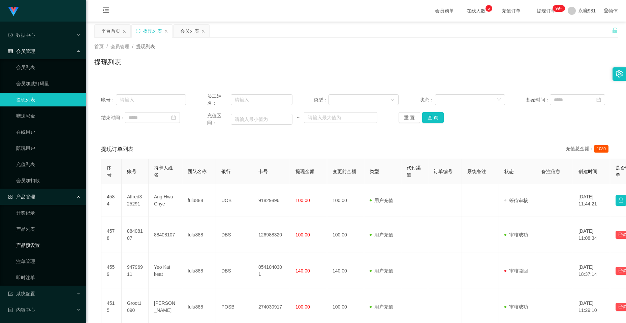
click at [47, 209] on link "产品预设置" at bounding box center [48, 245] width 65 height 13
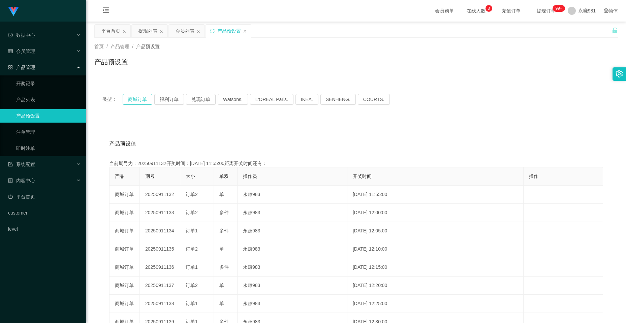
click at [141, 97] on button "商城订单" at bounding box center [138, 99] width 30 height 11
click at [169, 100] on button "福利订单" at bounding box center [169, 99] width 30 height 11
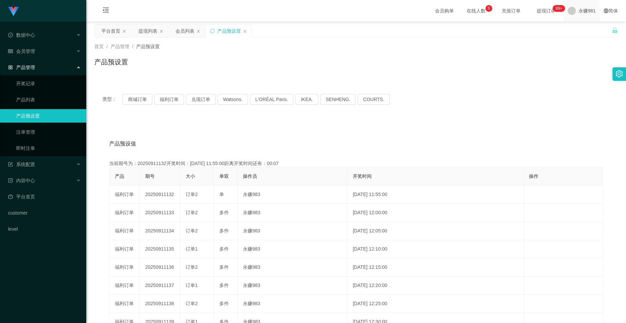
click at [321, 9] on span "永赚981" at bounding box center [587, 11] width 17 height 22
click at [321, 32] on span "退出登录" at bounding box center [579, 29] width 19 height 5
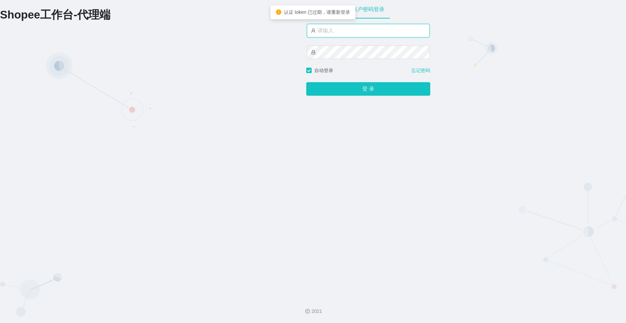
click at [321, 33] on input "text" at bounding box center [368, 30] width 123 height 13
type input "永赚986"
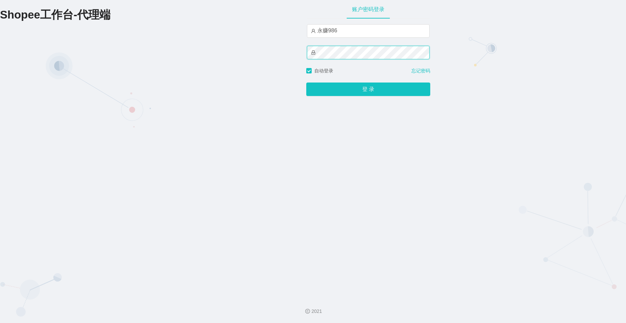
click at [306, 83] on button "登 录" at bounding box center [368, 89] width 124 height 13
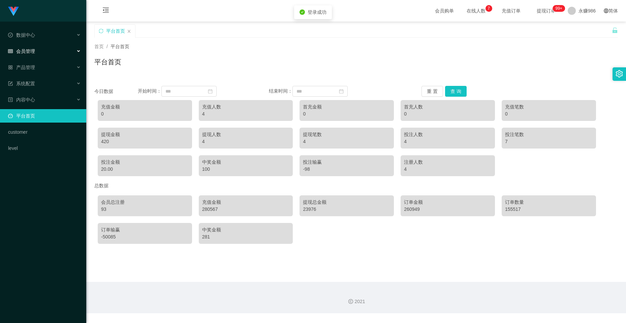
click at [56, 50] on div "会员管理" at bounding box center [43, 50] width 86 height 13
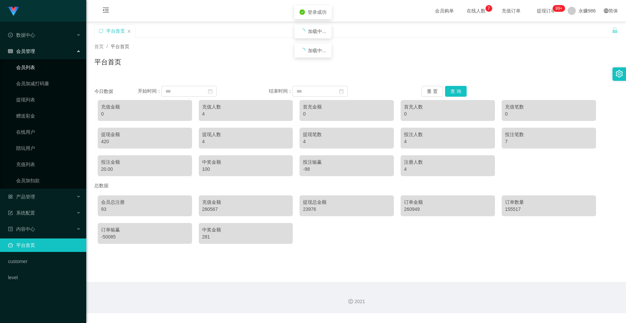
click at [32, 70] on link "会员列表" at bounding box center [48, 67] width 65 height 13
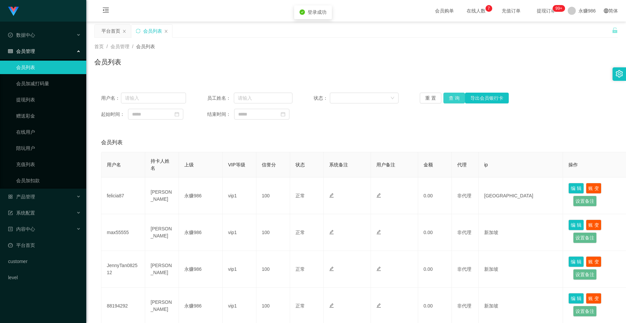
click at [321, 99] on button "查 询" at bounding box center [455, 98] width 22 height 11
click at [321, 99] on div "重 置 查 询 导出会员银行卡" at bounding box center [462, 98] width 85 height 11
click at [321, 99] on button "查 询" at bounding box center [455, 98] width 22 height 11
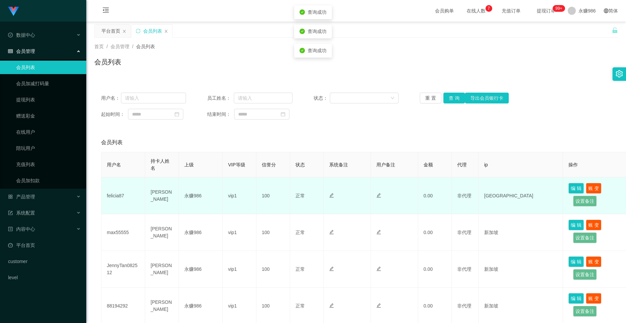
click at [119, 195] on td "felicia87" at bounding box center [123, 196] width 44 height 37
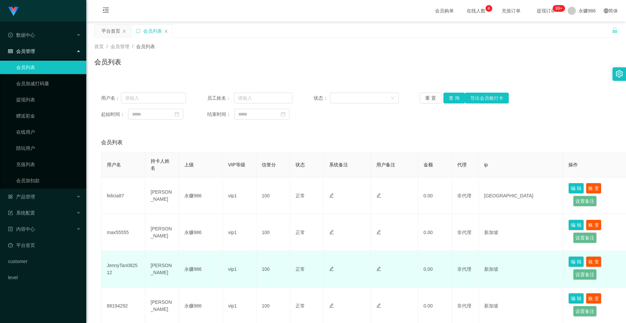
click at [120, 209] on td "JennyTan082512" at bounding box center [123, 269] width 44 height 37
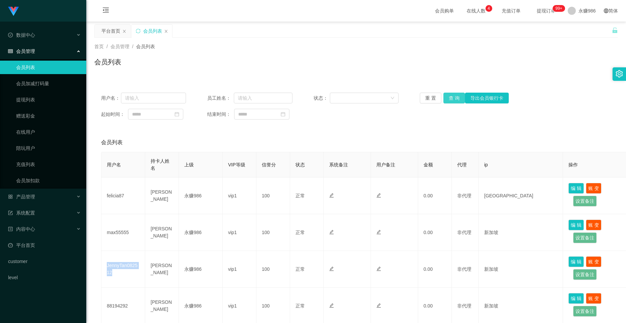
click at [321, 94] on button "查 询" at bounding box center [455, 98] width 22 height 11
click at [51, 203] on div "产品管理" at bounding box center [43, 196] width 86 height 13
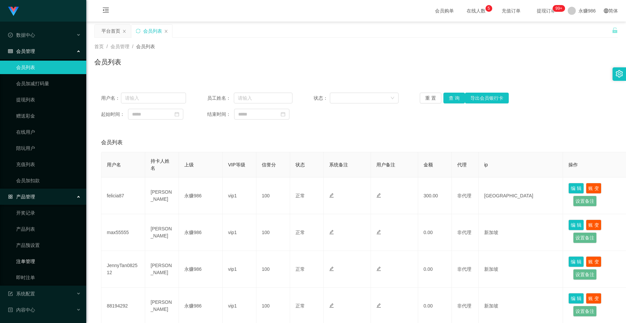
click at [35, 209] on link "注单管理" at bounding box center [48, 261] width 65 height 13
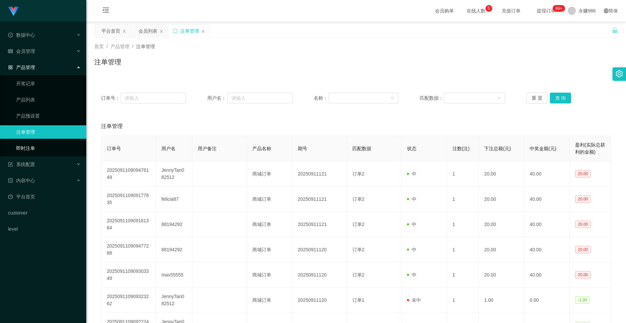
click at [31, 147] on link "即时注单" at bounding box center [48, 148] width 65 height 13
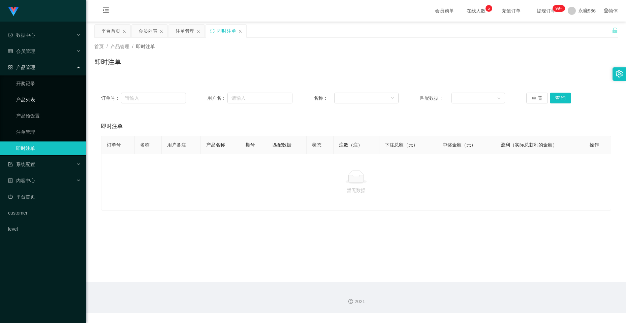
click at [36, 104] on link "产品列表" at bounding box center [48, 99] width 65 height 13
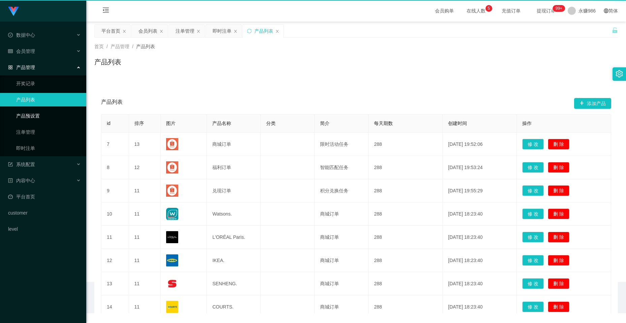
click at [36, 114] on link "产品预设置" at bounding box center [48, 115] width 65 height 13
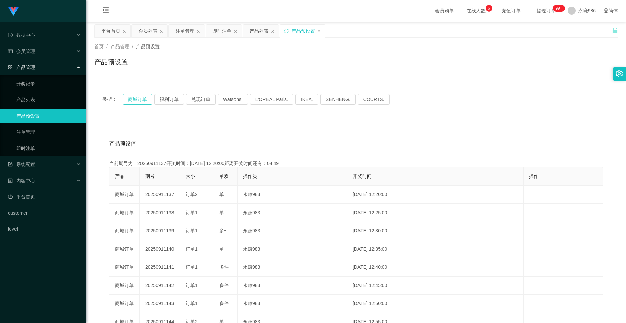
click at [141, 99] on button "商城订单" at bounding box center [138, 99] width 30 height 11
click at [168, 98] on button "福利订单" at bounding box center [169, 99] width 30 height 11
click at [140, 98] on button "商城订单" at bounding box center [138, 99] width 30 height 11
click at [172, 98] on button "福利订单" at bounding box center [169, 99] width 30 height 11
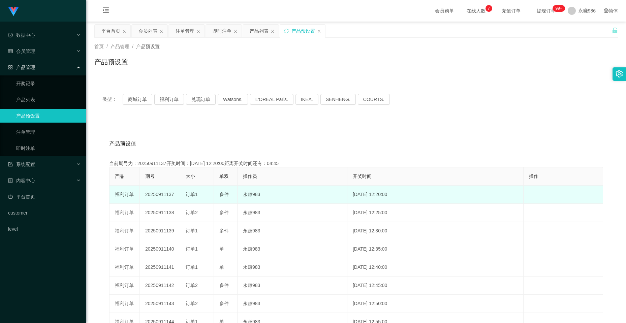
click at [167, 195] on td "20250911137" at bounding box center [160, 195] width 40 height 18
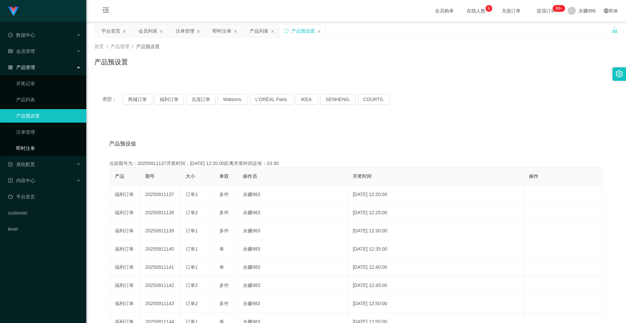
click at [39, 148] on link "即时注单" at bounding box center [48, 148] width 65 height 13
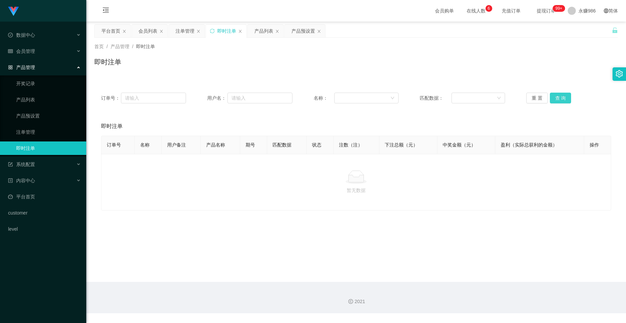
click at [321, 98] on button "查 询" at bounding box center [561, 98] width 22 height 11
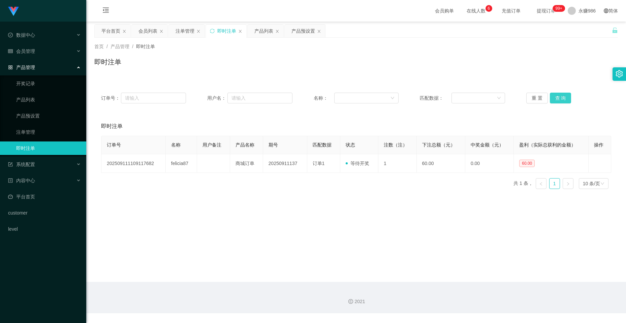
click at [321, 98] on button "查 询" at bounding box center [561, 98] width 22 height 11
click at [45, 53] on div "会员管理" at bounding box center [43, 50] width 86 height 13
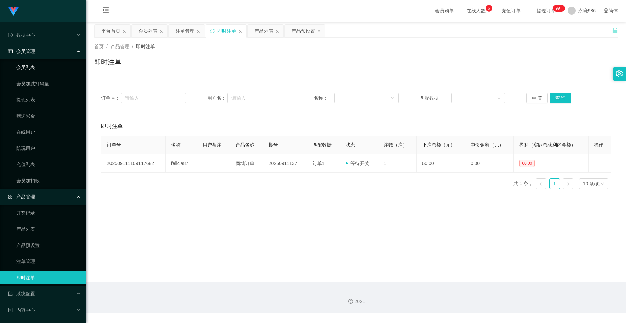
click at [37, 71] on link "会员列表" at bounding box center [48, 67] width 65 height 13
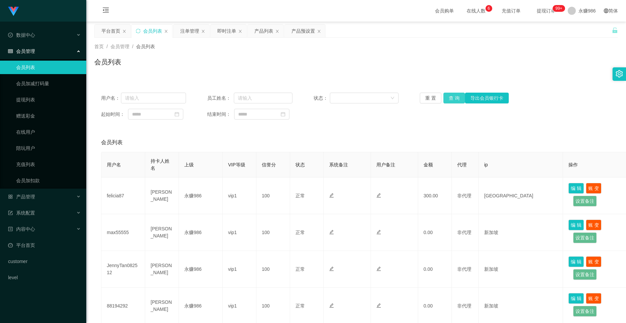
click at [321, 95] on button "查 询" at bounding box center [455, 98] width 22 height 11
click at [321, 95] on div "重 置 查 询 导出会员银行卡" at bounding box center [462, 98] width 85 height 11
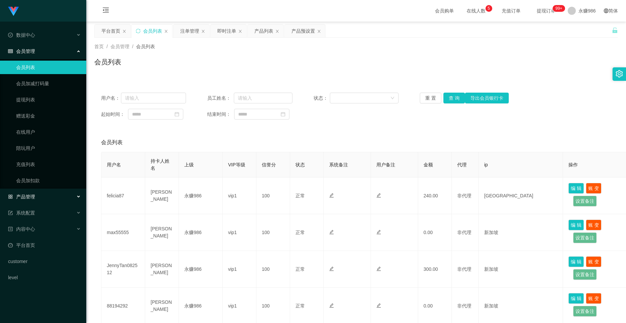
click at [34, 195] on span "产品管理" at bounding box center [21, 196] width 27 height 5
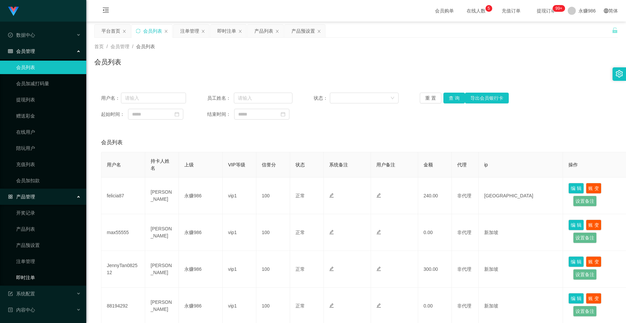
click at [34, 209] on link "即时注单" at bounding box center [48, 277] width 65 height 13
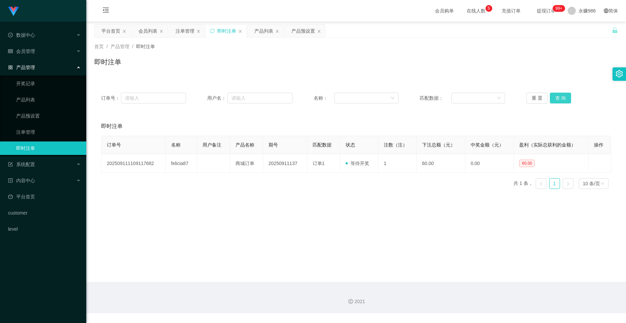
click at [321, 99] on button "查 询" at bounding box center [561, 98] width 22 height 11
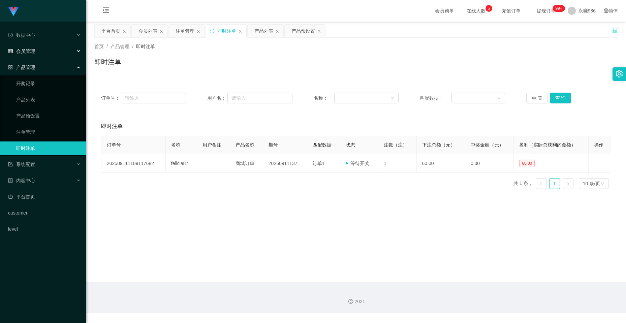
click at [24, 48] on div "会员管理" at bounding box center [43, 50] width 86 height 13
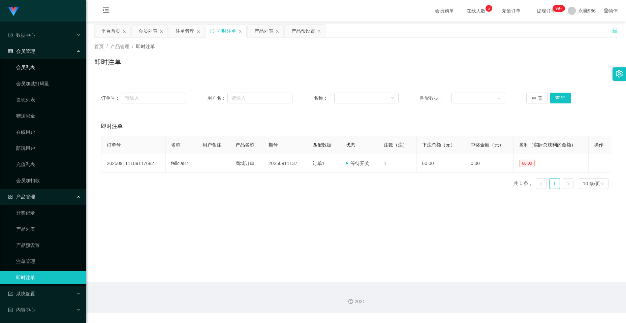
click at [27, 63] on link "会员列表" at bounding box center [48, 67] width 65 height 13
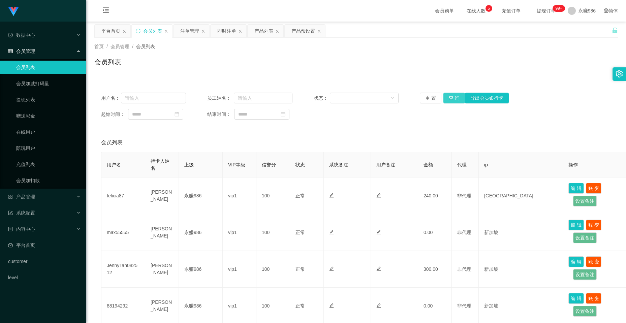
click at [321, 95] on button "查 询" at bounding box center [455, 98] width 22 height 11
click at [321, 95] on div "重 置 查 询 导出会员银行卡" at bounding box center [462, 98] width 85 height 11
click at [321, 95] on button "查 询" at bounding box center [455, 98] width 22 height 11
click at [321, 95] on div "重 置 查 询 导出会员银行卡" at bounding box center [462, 98] width 85 height 11
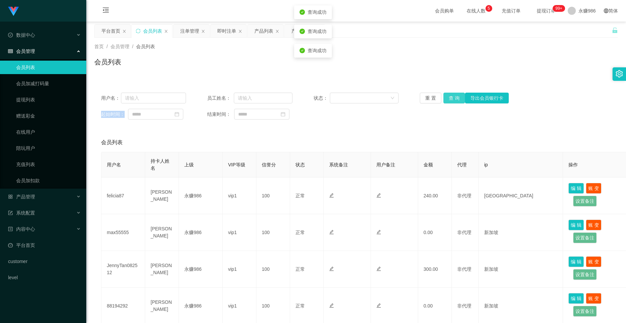
click at [321, 95] on button "查 询" at bounding box center [455, 98] width 22 height 11
click at [321, 95] on div "重 置 查 询 导出会员银行卡" at bounding box center [462, 98] width 85 height 11
click at [321, 97] on button "查 询" at bounding box center [455, 98] width 22 height 11
click at [321, 97] on div "重 置 查 询 导出会员银行卡" at bounding box center [462, 98] width 85 height 11
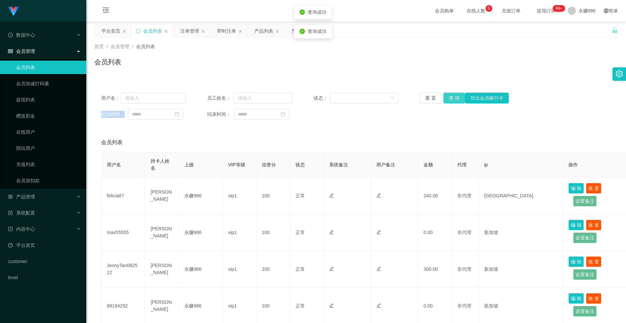
click at [321, 97] on button "查 询" at bounding box center [455, 98] width 22 height 11
drag, startPoint x: 446, startPoint y: 97, endPoint x: 337, endPoint y: 107, distance: 109.4
click at [321, 97] on div "重 置 查 询 导出会员银行卡" at bounding box center [462, 98] width 85 height 11
click at [43, 192] on div "产品管理" at bounding box center [43, 196] width 86 height 13
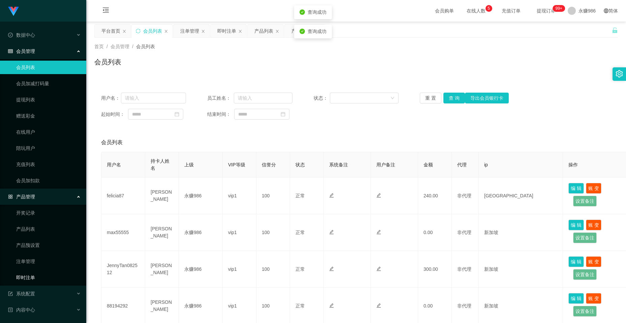
click at [34, 209] on link "即时注单" at bounding box center [48, 277] width 65 height 13
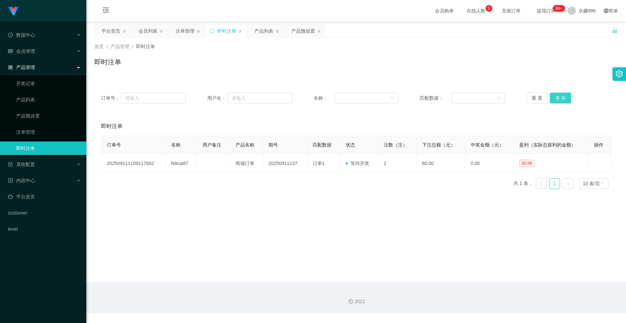
click at [321, 101] on button "查 询" at bounding box center [561, 98] width 22 height 11
click at [321, 97] on button "查 询" at bounding box center [561, 98] width 22 height 11
click at [33, 50] on span "会员管理" at bounding box center [21, 51] width 27 height 5
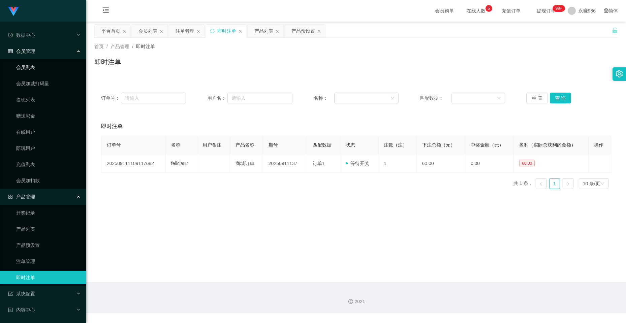
click at [29, 69] on link "会员列表" at bounding box center [48, 67] width 65 height 13
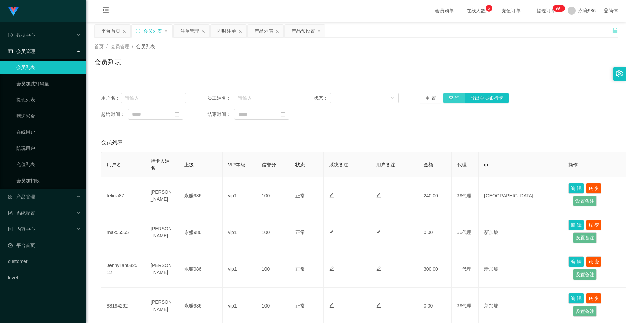
click at [321, 95] on button "查 询" at bounding box center [455, 98] width 22 height 11
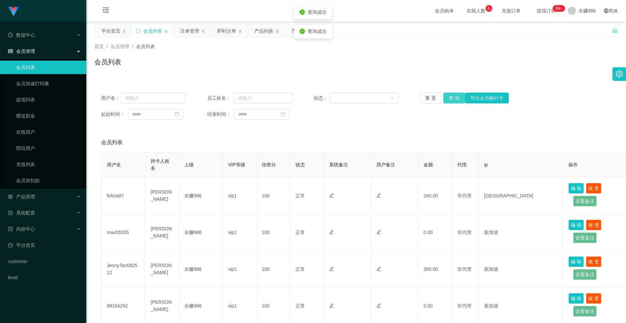
click at [321, 95] on button "查 询" at bounding box center [455, 98] width 22 height 11
click at [321, 95] on div "重 置 查 询 导出会员银行卡" at bounding box center [462, 98] width 85 height 11
click at [321, 95] on button "查 询" at bounding box center [455, 98] width 22 height 11
click at [321, 96] on button "查 询" at bounding box center [455, 98] width 22 height 11
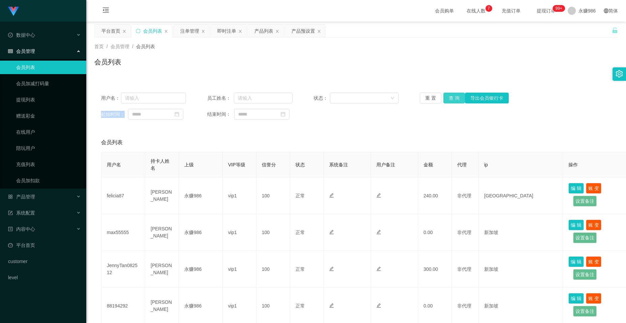
click at [321, 102] on button "查 询" at bounding box center [455, 98] width 22 height 11
click at [321, 101] on button "查 询" at bounding box center [455, 98] width 22 height 11
click at [321, 99] on button "查 询" at bounding box center [455, 98] width 22 height 11
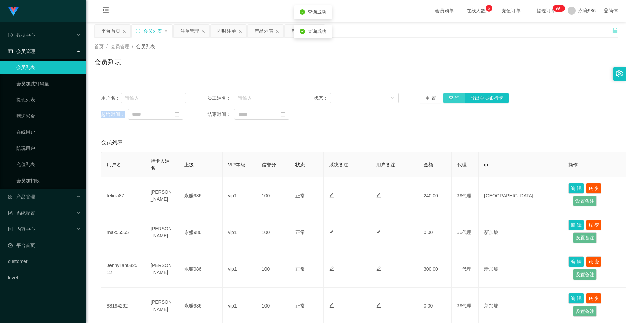
click at [321, 99] on button "查 询" at bounding box center [455, 98] width 22 height 11
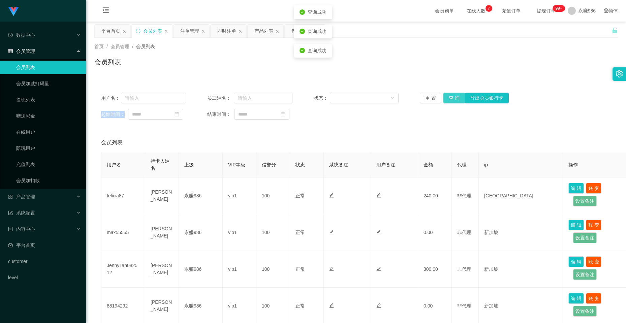
click at [321, 99] on button "查 询" at bounding box center [455, 98] width 22 height 11
click at [321, 96] on button "查 询" at bounding box center [455, 98] width 22 height 11
click at [34, 195] on span "产品管理" at bounding box center [21, 196] width 27 height 5
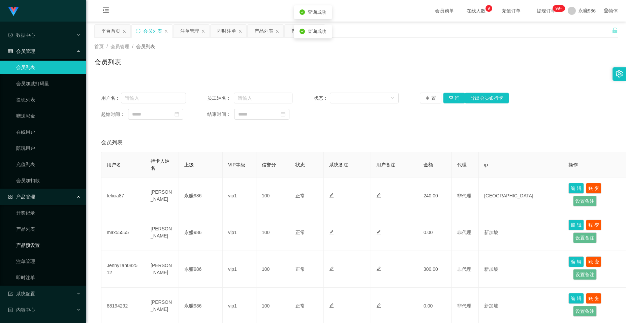
scroll to position [49, 0]
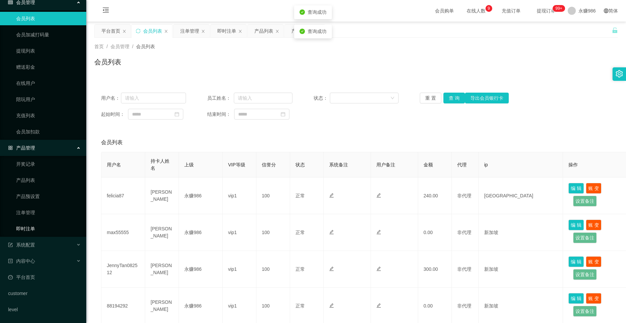
click at [36, 209] on link "即时注单" at bounding box center [48, 228] width 65 height 13
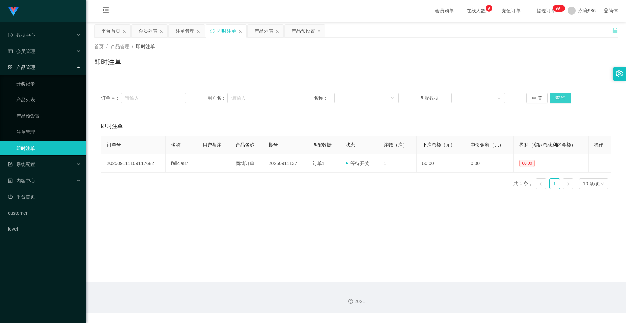
click at [321, 99] on button "查 询" at bounding box center [561, 98] width 22 height 11
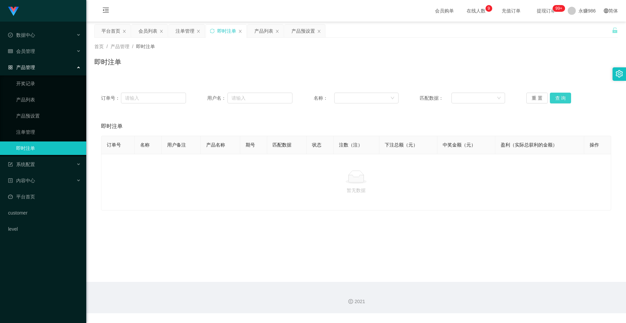
click at [321, 99] on button "查 询" at bounding box center [561, 98] width 22 height 11
click at [62, 127] on link "注单管理" at bounding box center [48, 131] width 65 height 13
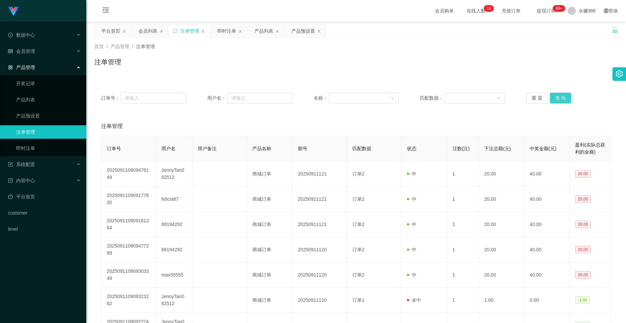
click at [321, 98] on button "查 询" at bounding box center [561, 98] width 22 height 11
click at [321, 98] on button "查 询" at bounding box center [564, 98] width 29 height 11
click at [321, 98] on div "重 置 查 询" at bounding box center [569, 98] width 85 height 11
click at [44, 50] on div "会员管理" at bounding box center [43, 50] width 86 height 13
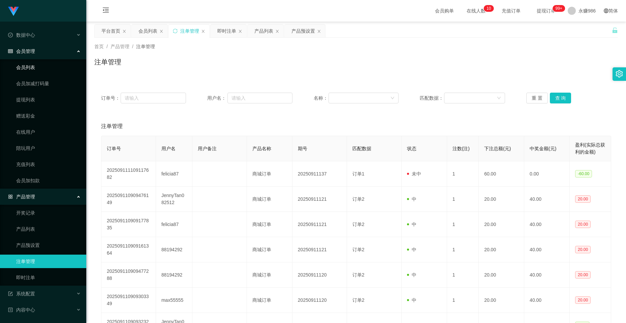
click at [32, 72] on link "会员列表" at bounding box center [48, 67] width 65 height 13
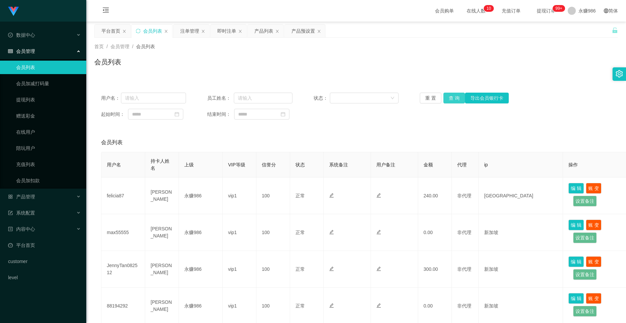
click at [321, 100] on button "查 询" at bounding box center [455, 98] width 22 height 11
drag, startPoint x: 447, startPoint y: 100, endPoint x: 429, endPoint y: 103, distance: 18.1
click at [321, 100] on div "重 置 查 询 导出会员银行卡" at bounding box center [462, 98] width 85 height 11
click at [321, 95] on button "查 询" at bounding box center [455, 98] width 22 height 11
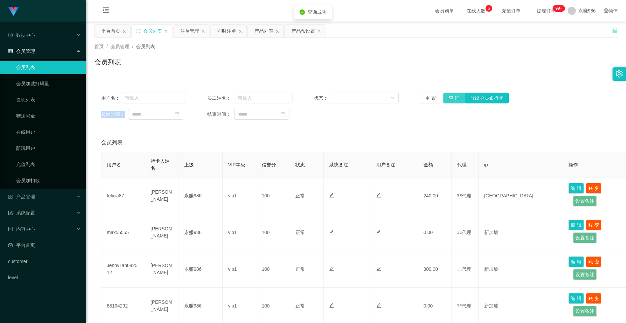
click at [321, 95] on button "查 询" at bounding box center [455, 98] width 22 height 11
click at [48, 200] on div "产品管理" at bounding box center [43, 196] width 86 height 13
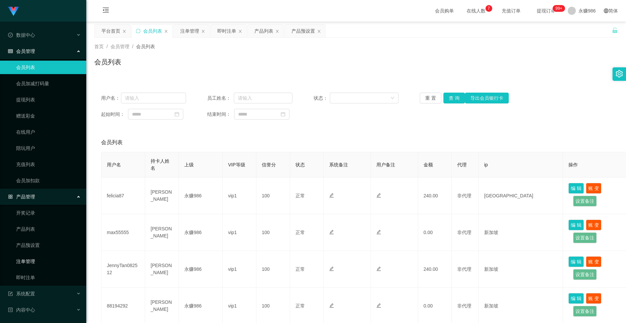
click at [34, 209] on link "注单管理" at bounding box center [48, 261] width 65 height 13
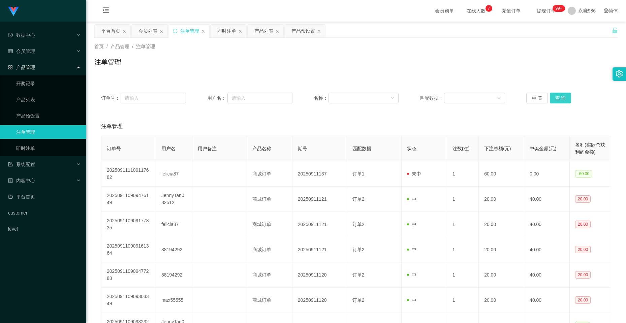
click at [321, 95] on button "查 询" at bounding box center [561, 98] width 22 height 11
click at [47, 71] on div "产品管理" at bounding box center [43, 67] width 86 height 13
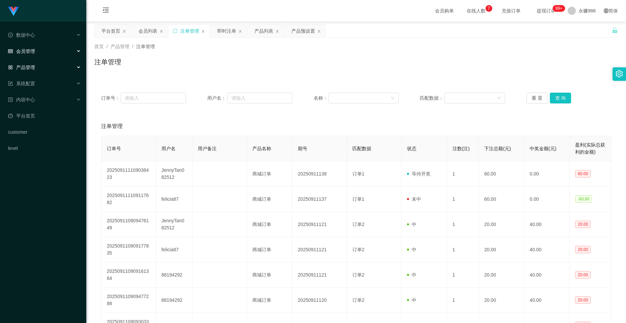
click at [50, 49] on div "会员管理" at bounding box center [43, 50] width 86 height 13
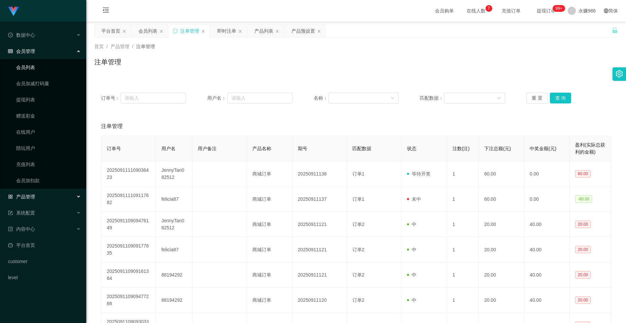
click at [44, 67] on link "会员列表" at bounding box center [48, 67] width 65 height 13
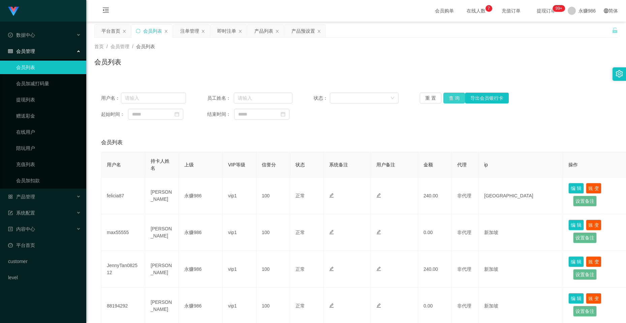
click at [321, 94] on button "查 询" at bounding box center [455, 98] width 22 height 11
click at [321, 95] on button "查 询" at bounding box center [455, 98] width 22 height 11
click at [321, 95] on div "重 置 查 询 导出会员银行卡" at bounding box center [462, 98] width 85 height 11
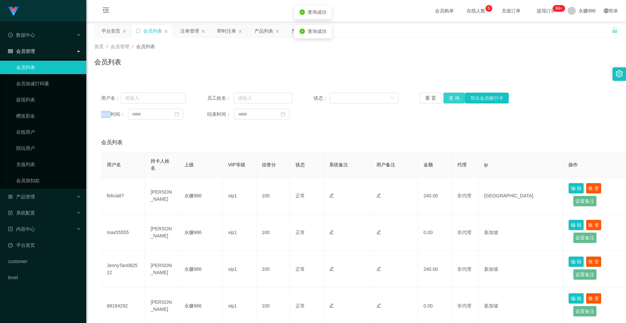
click at [321, 95] on button "查 询" at bounding box center [455, 98] width 22 height 11
click at [321, 95] on div "重 置 查 询 导出会员银行卡" at bounding box center [462, 98] width 85 height 11
click at [42, 198] on div "产品管理" at bounding box center [43, 196] width 86 height 13
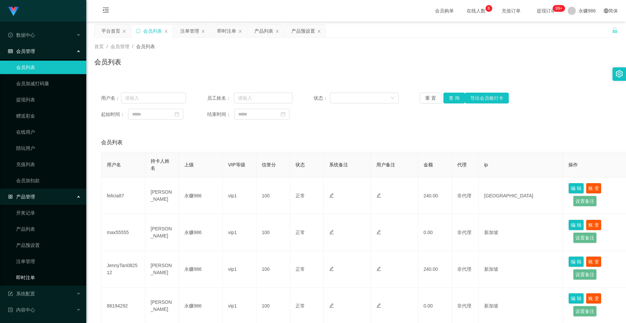
click at [35, 209] on link "即时注单" at bounding box center [48, 277] width 65 height 13
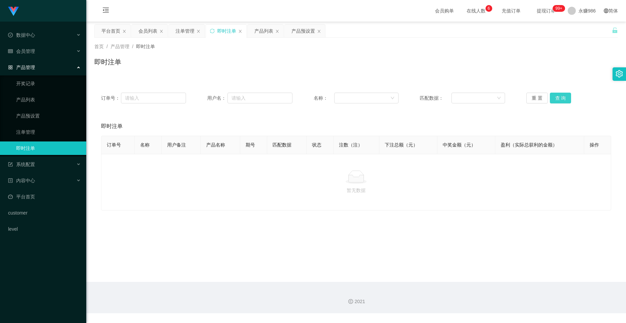
click at [321, 97] on button "查 询" at bounding box center [561, 98] width 22 height 11
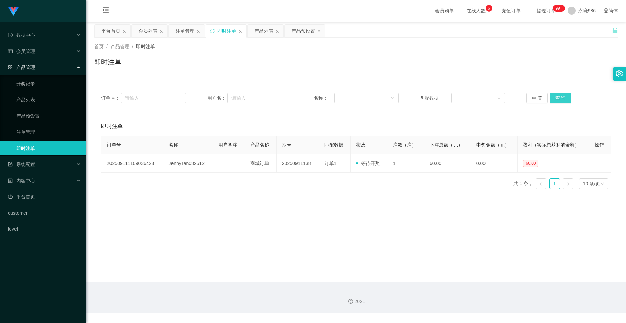
click at [321, 97] on button "查 询" at bounding box center [561, 98] width 22 height 11
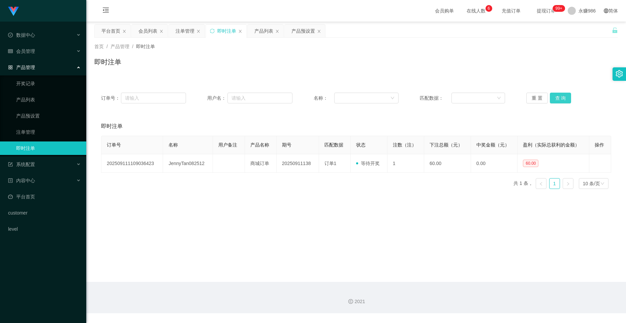
click at [321, 97] on button "查 询" at bounding box center [561, 98] width 22 height 11
